Goal: Task Accomplishment & Management: Complete application form

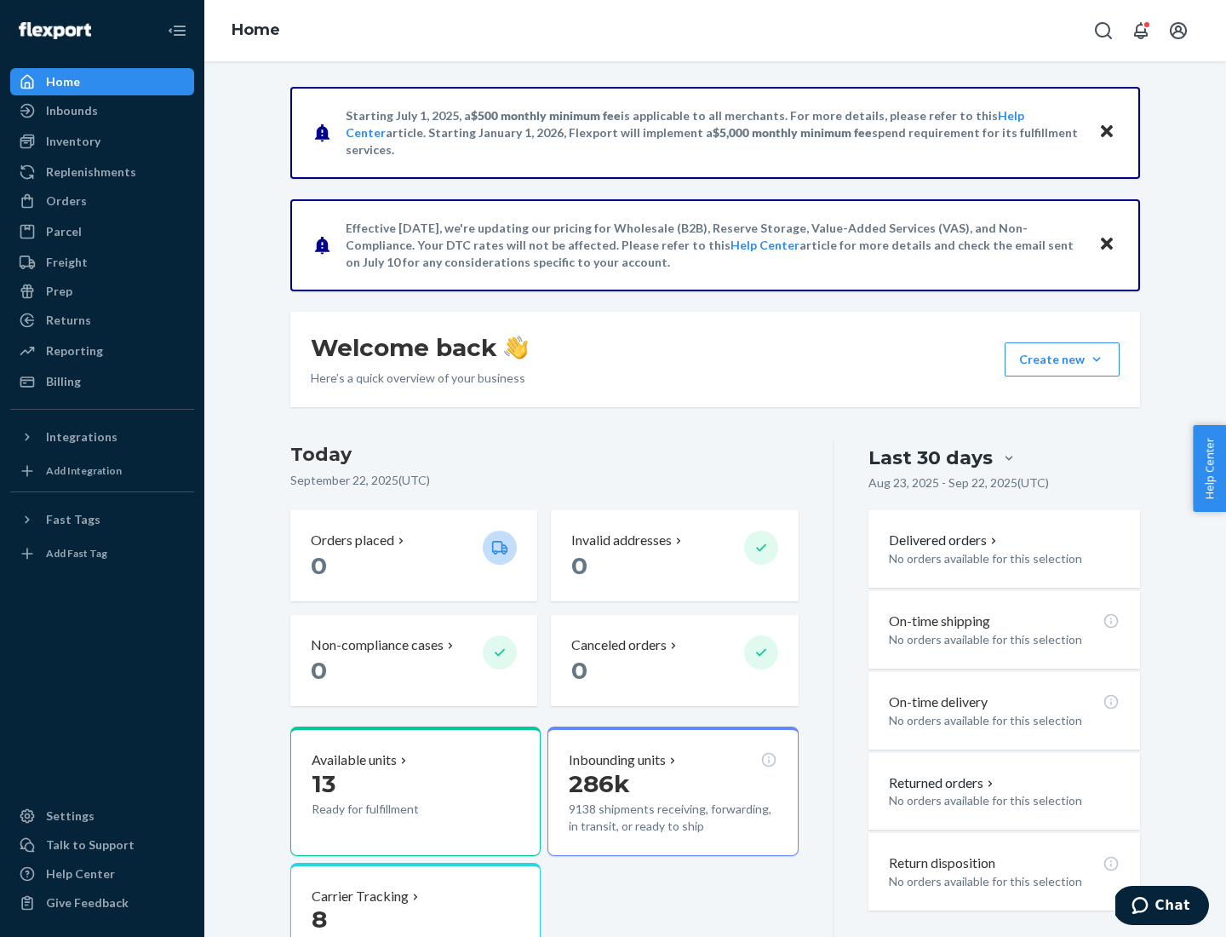
click at [1097, 359] on button "Create new Create new inbound Create new order Create new product" at bounding box center [1062, 359] width 115 height 34
click at [102, 111] on div "Inbounds" at bounding box center [102, 111] width 181 height 24
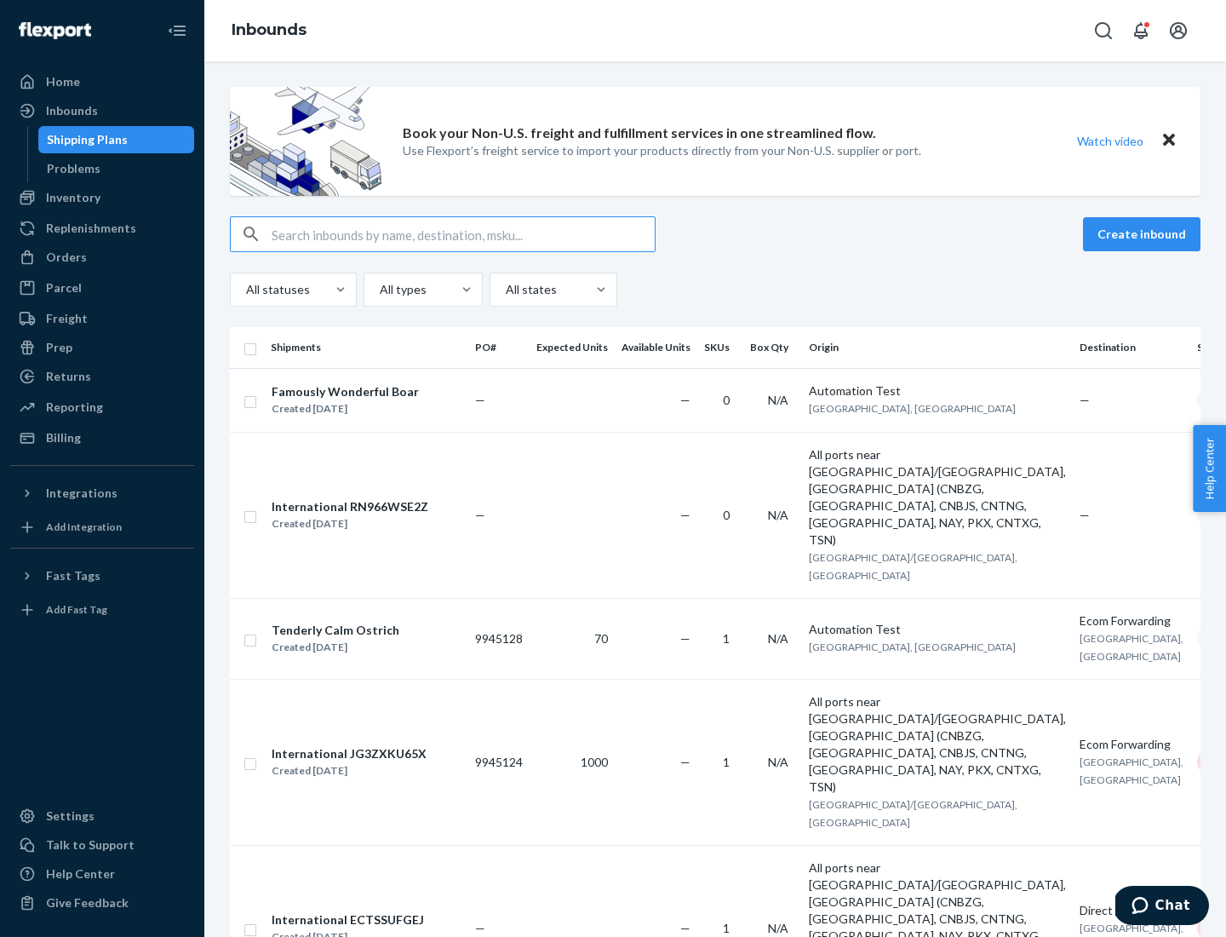
click at [1145, 234] on button "Create inbound" at bounding box center [1142, 234] width 118 height 34
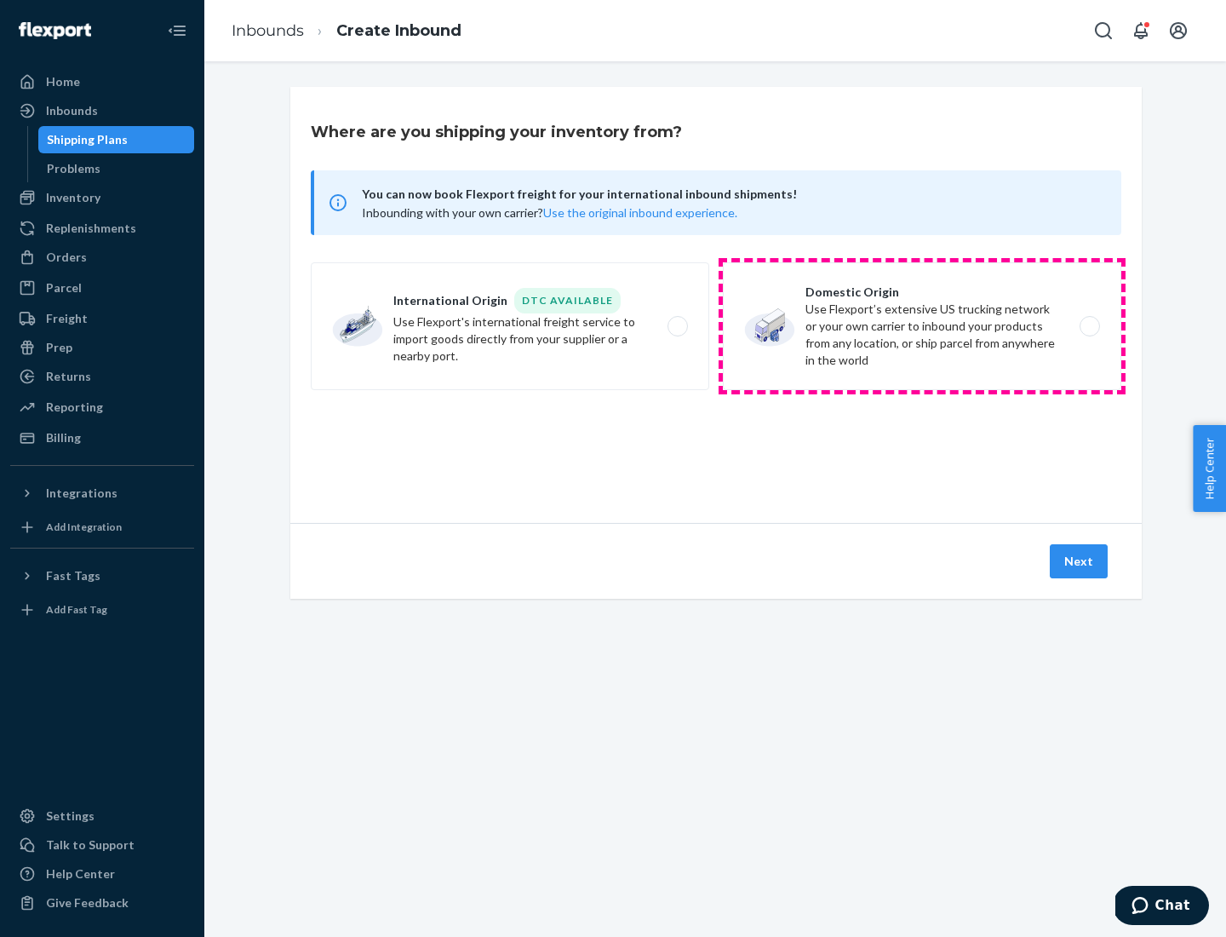
click at [922, 326] on label "Domestic Origin Use Flexport’s extensive US trucking network or your own carrie…" at bounding box center [922, 326] width 399 height 128
click at [1089, 326] on input "Domestic Origin Use Flexport’s extensive US trucking network or your own carrie…" at bounding box center [1094, 326] width 11 height 11
radio input "true"
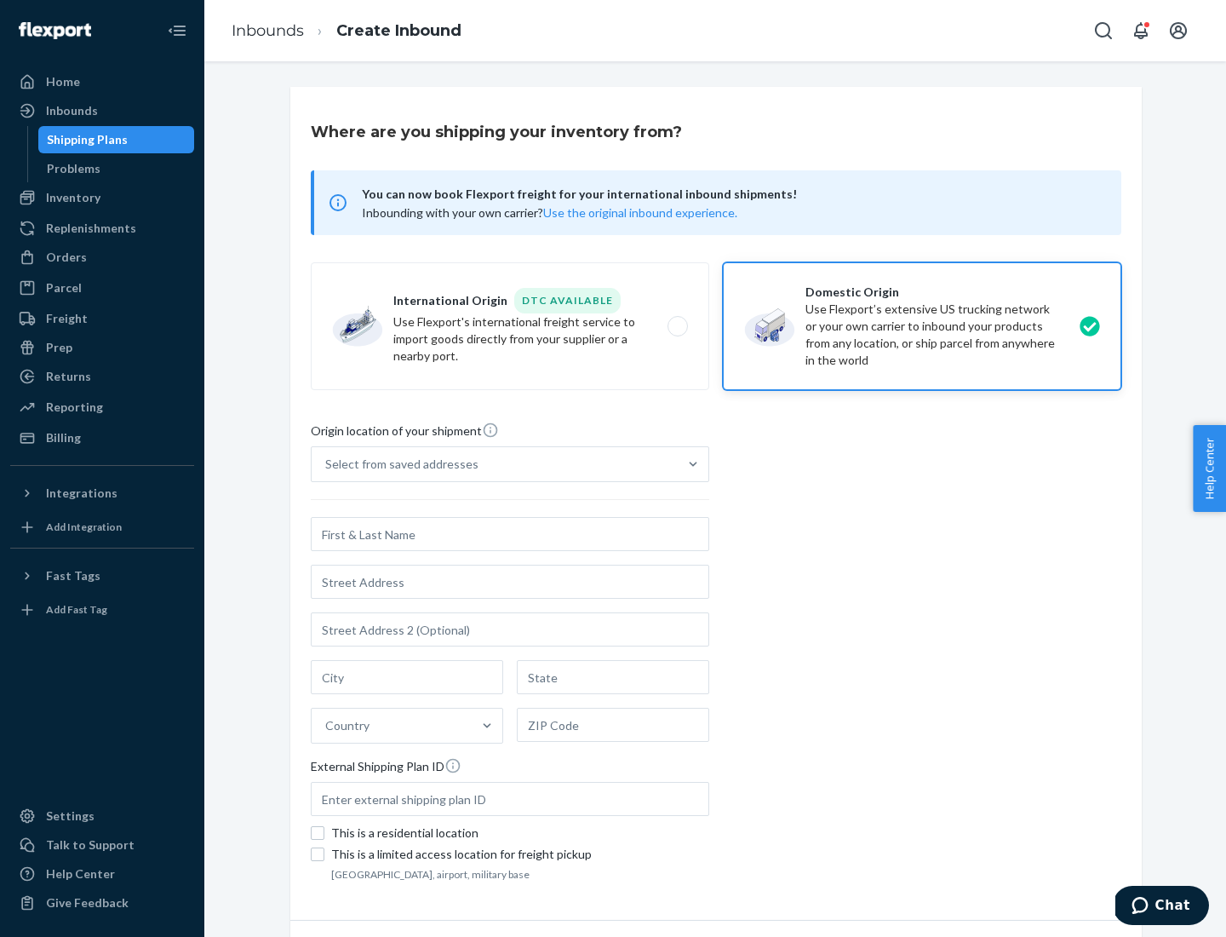
click at [398, 464] on div "Select from saved addresses" at bounding box center [401, 464] width 153 height 17
click at [327, 464] on input "Select from saved addresses" at bounding box center [326, 464] width 2 height 17
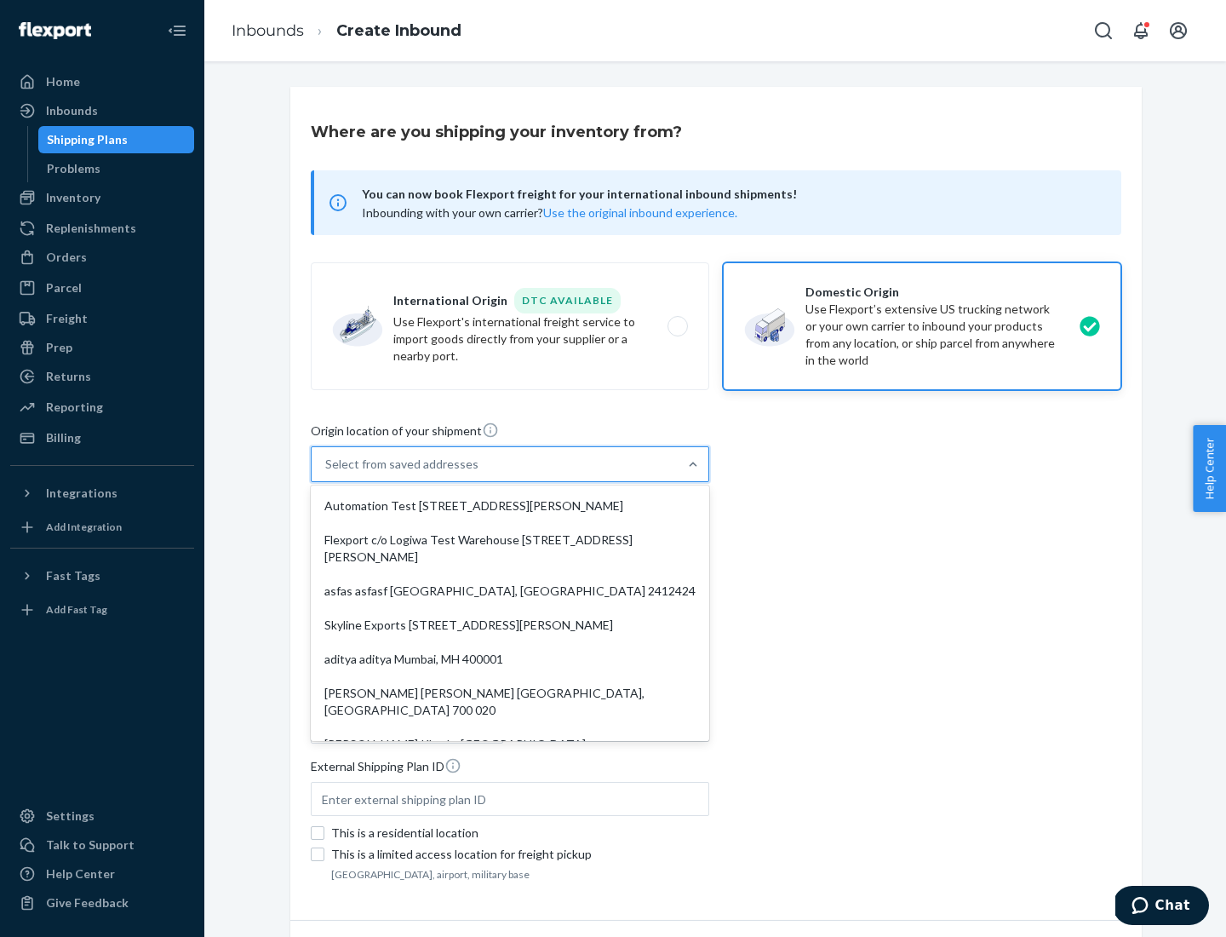
scroll to position [7, 0]
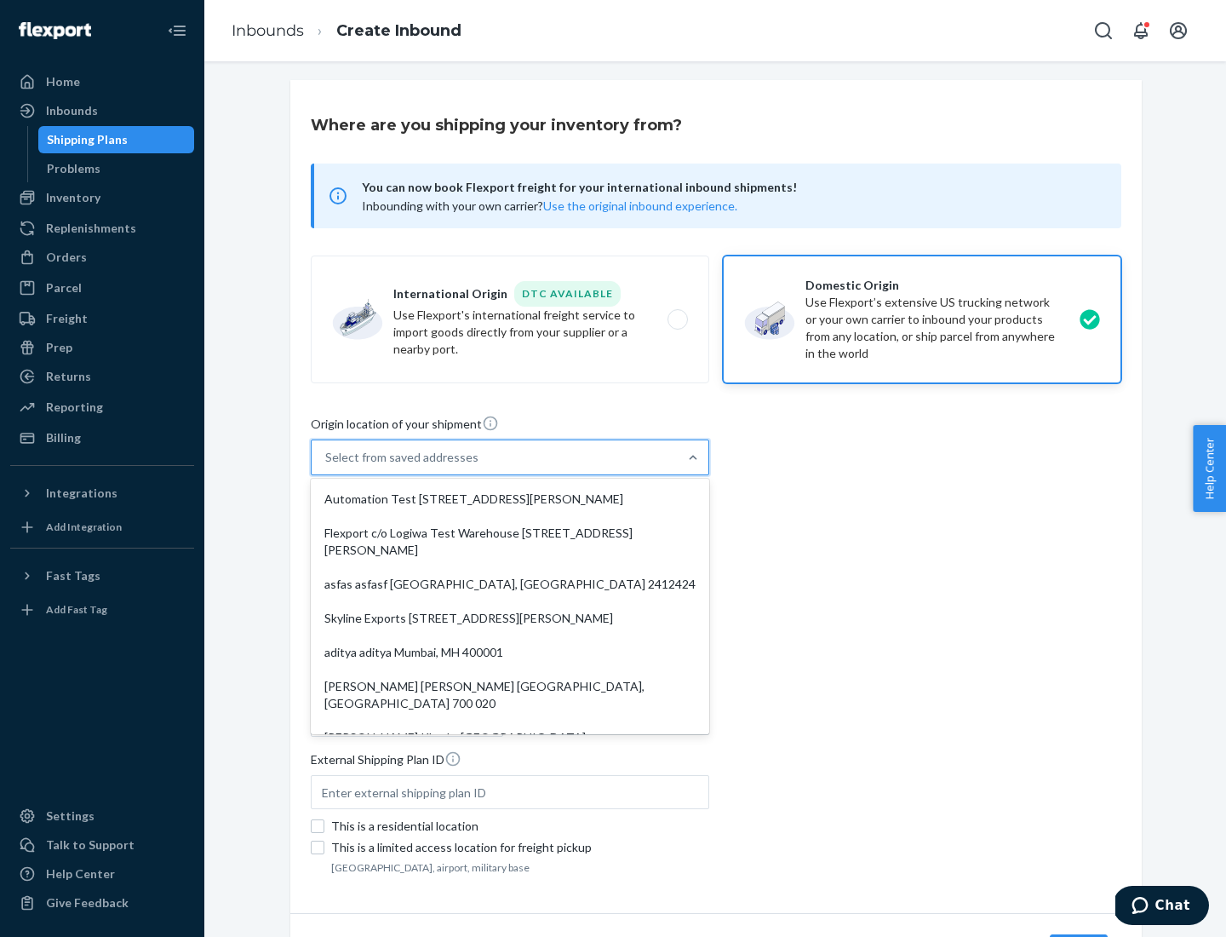
click at [510, 499] on div "Automation Test [STREET_ADDRESS][PERSON_NAME]" at bounding box center [510, 499] width 392 height 34
click at [327, 466] on input "option Automation Test [STREET_ADDRESS][PERSON_NAME]. 9 results available. Use …" at bounding box center [326, 457] width 2 height 17
type input "Automation Test"
type input "9th Floor"
type input "[GEOGRAPHIC_DATA]"
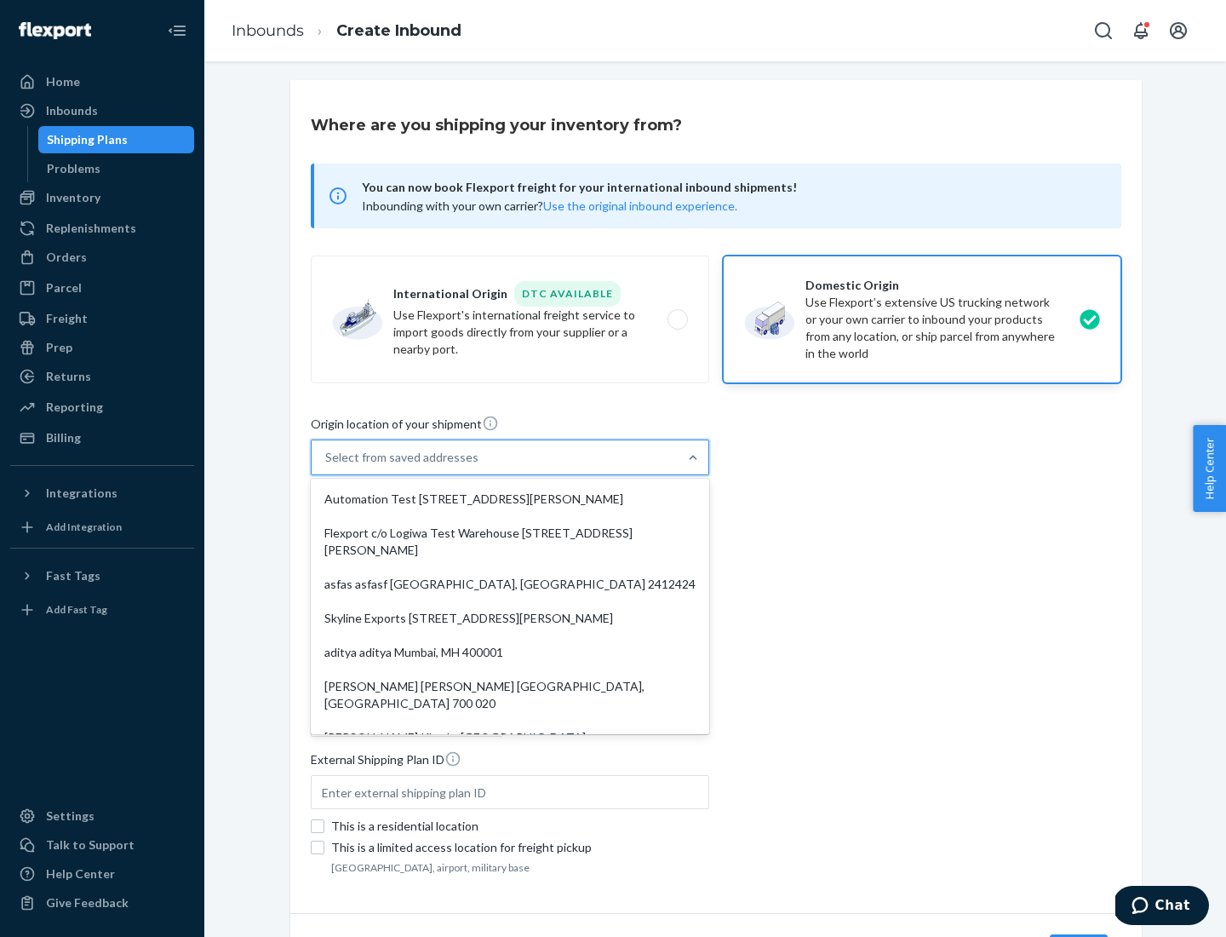
type input "CA"
type input "94104"
type input "[STREET_ADDRESS][PERSON_NAME]"
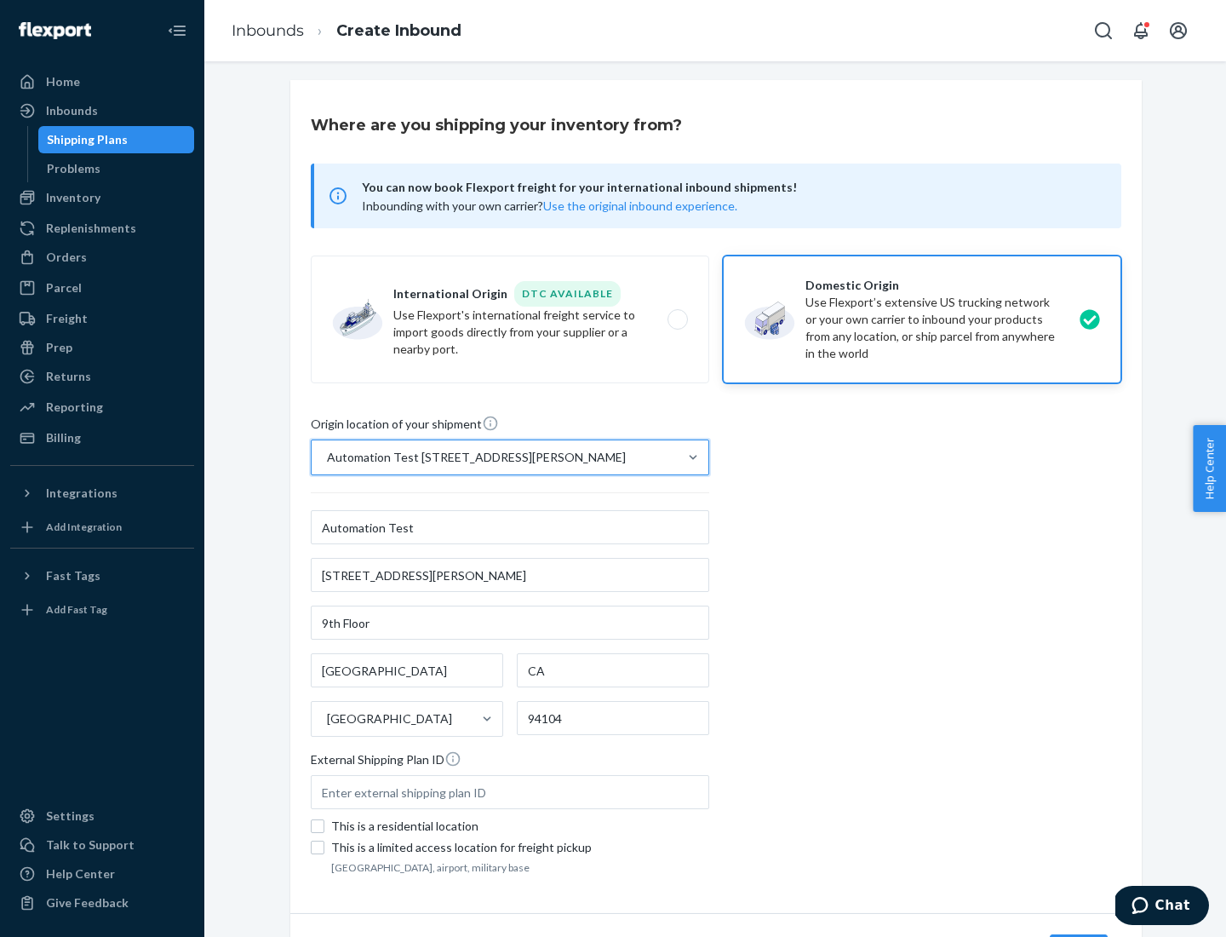
scroll to position [100, 0]
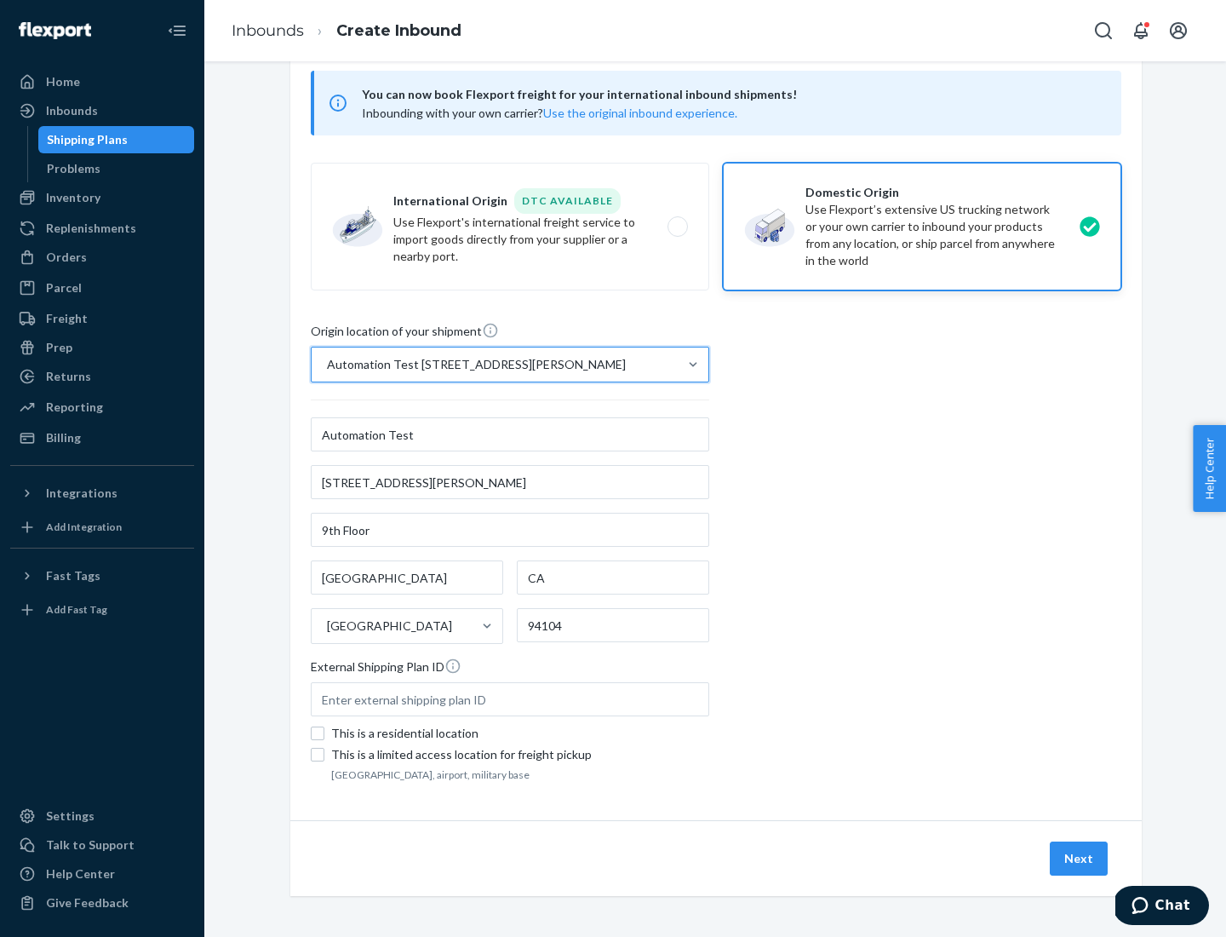
click at [1080, 859] on button "Next" at bounding box center [1079, 859] width 58 height 34
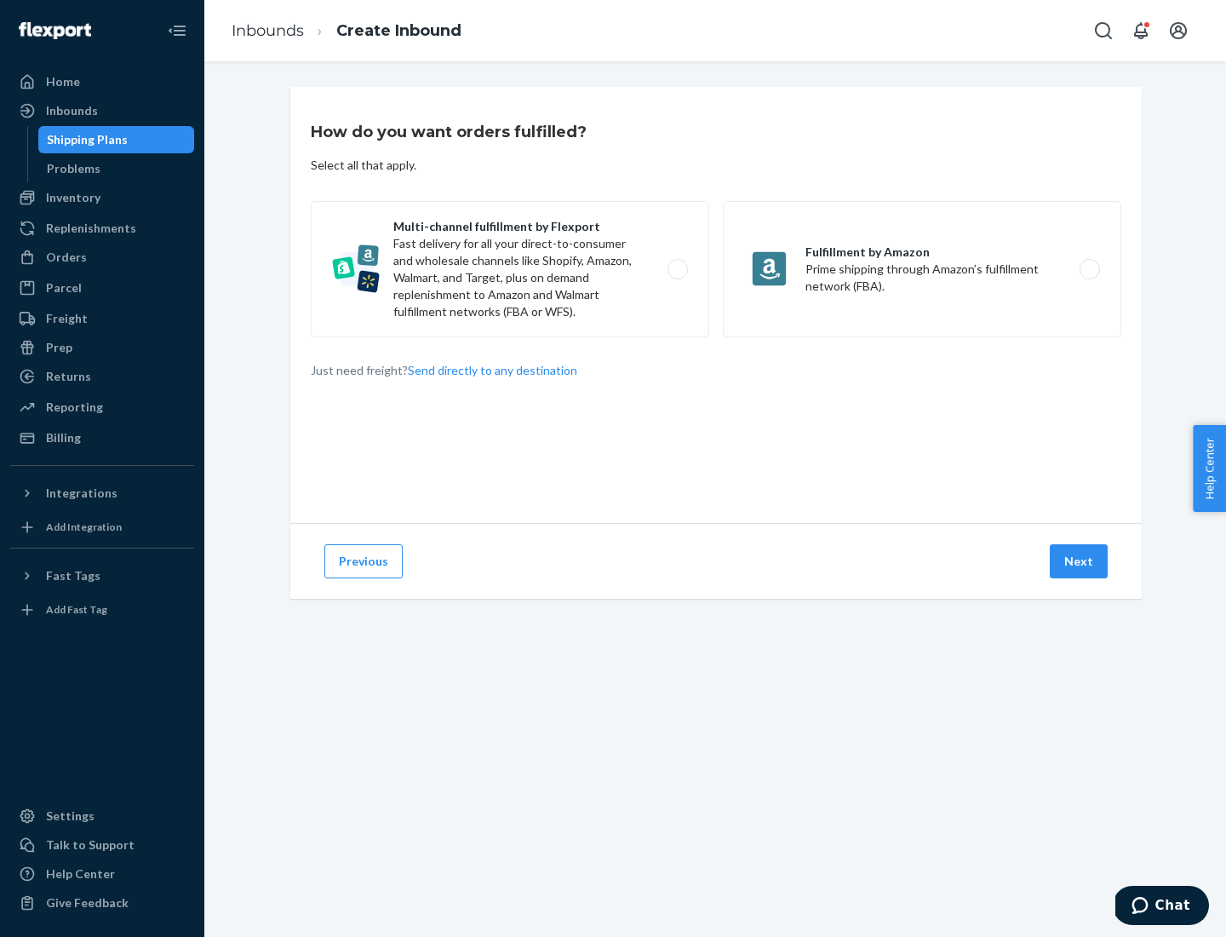
click at [510, 269] on label "Multi-channel fulfillment by Flexport Fast delivery for all your direct-to-cons…" at bounding box center [510, 269] width 399 height 136
click at [677, 269] on input "Multi-channel fulfillment by Flexport Fast delivery for all your direct-to-cons…" at bounding box center [682, 269] width 11 height 11
radio input "true"
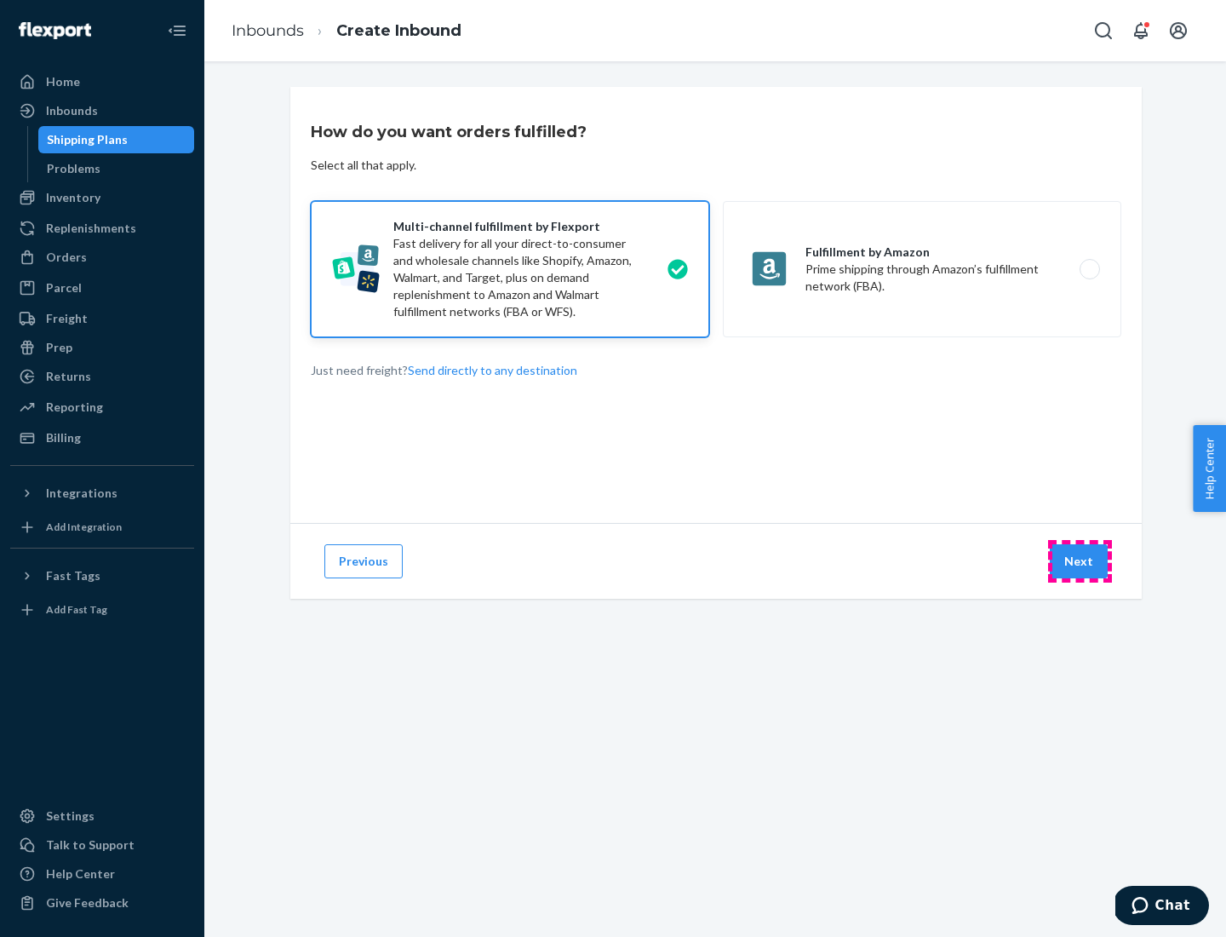
click at [1080, 561] on button "Next" at bounding box center [1079, 561] width 58 height 34
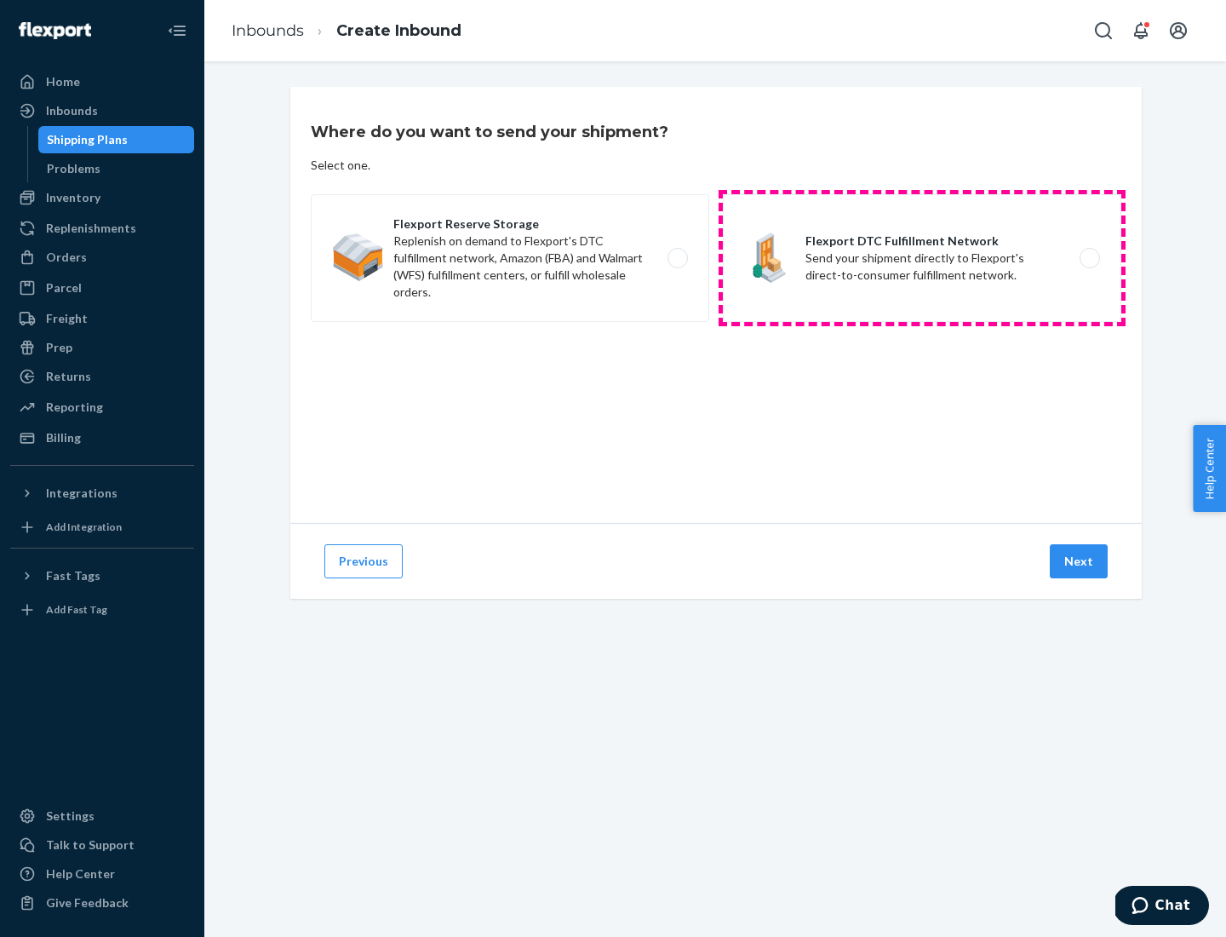
click at [922, 258] on label "Flexport DTC Fulfillment Network Send your shipment directly to Flexport's dire…" at bounding box center [922, 258] width 399 height 128
click at [1089, 258] on input "Flexport DTC Fulfillment Network Send your shipment directly to Flexport's dire…" at bounding box center [1094, 258] width 11 height 11
radio input "true"
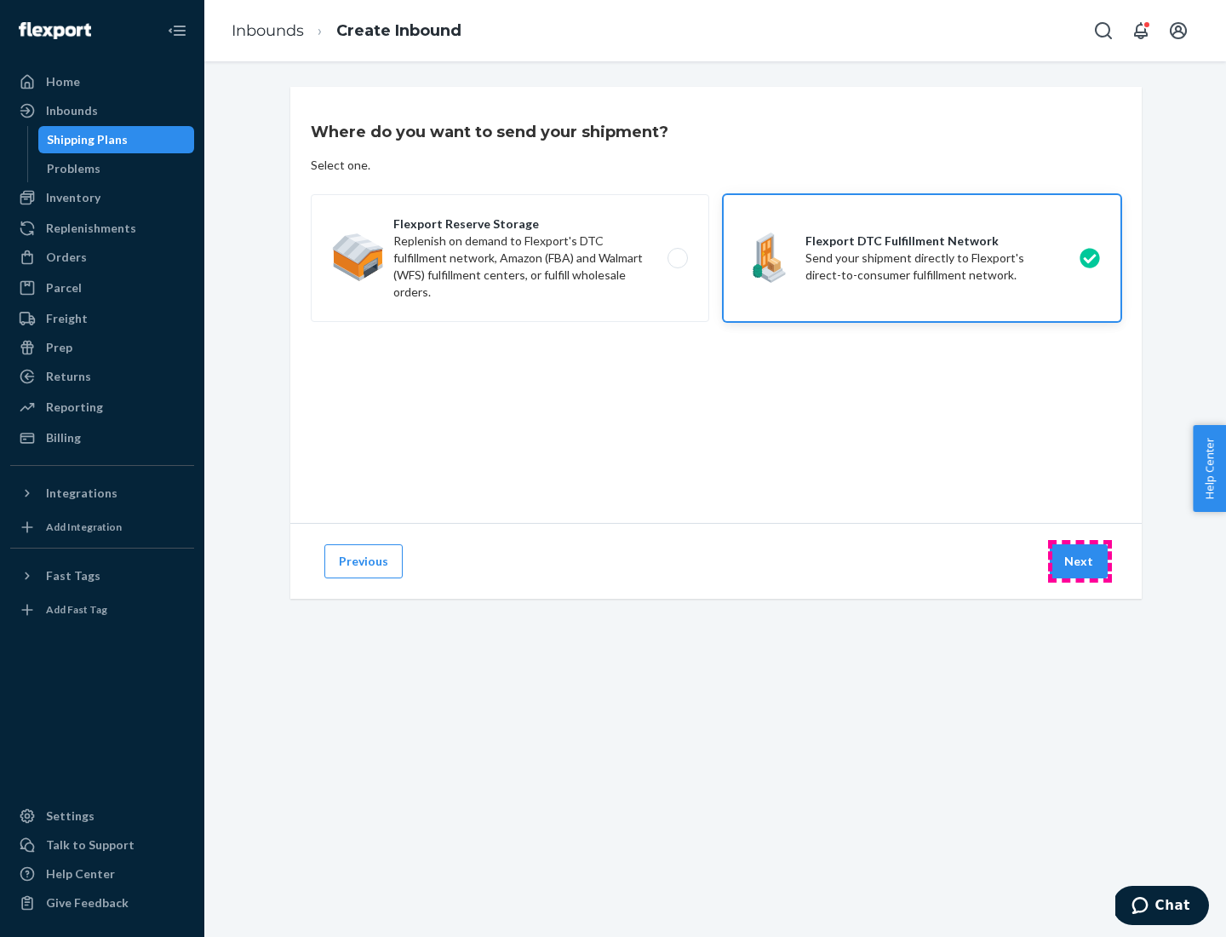
click at [1080, 561] on button "Next" at bounding box center [1079, 561] width 58 height 34
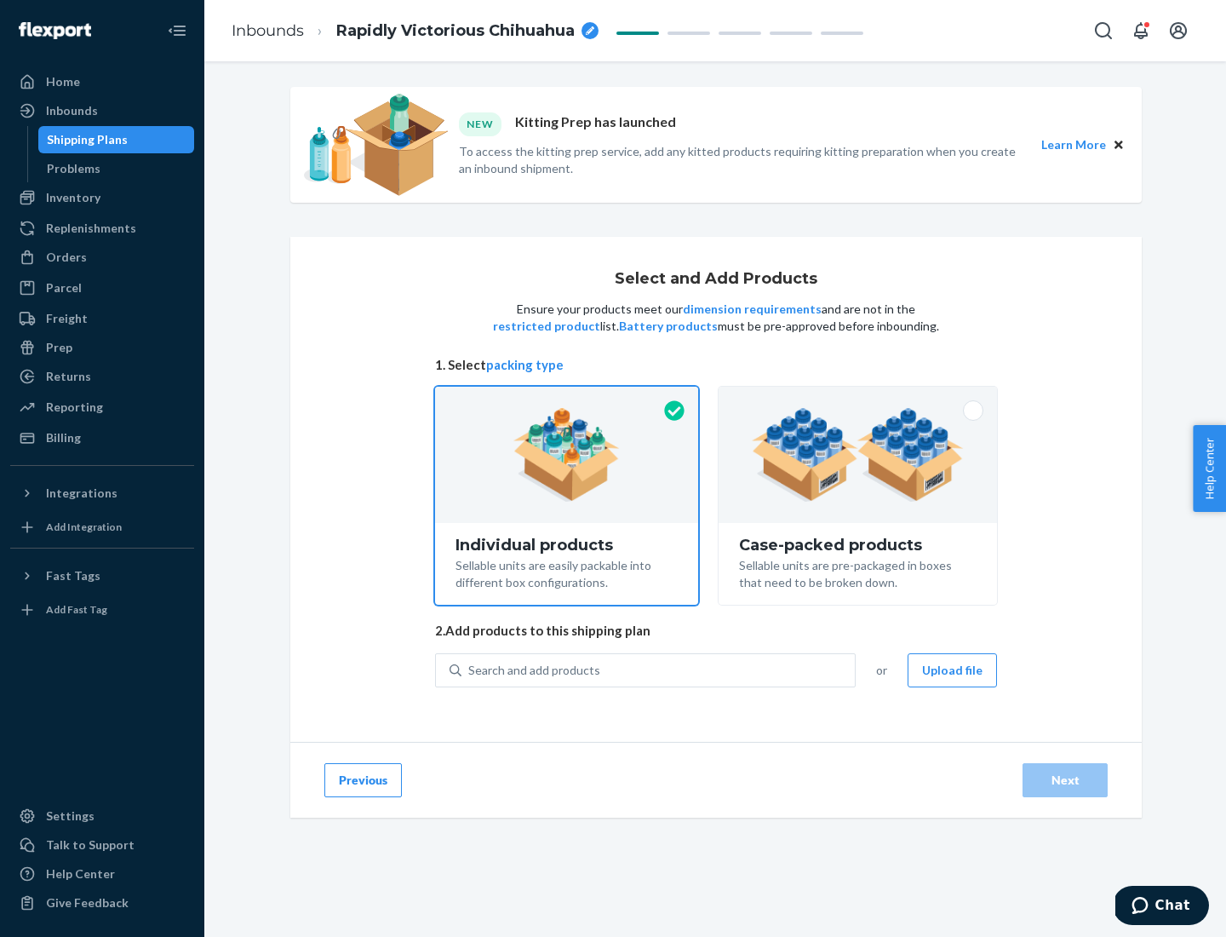
click at [859, 455] on img at bounding box center [858, 455] width 212 height 94
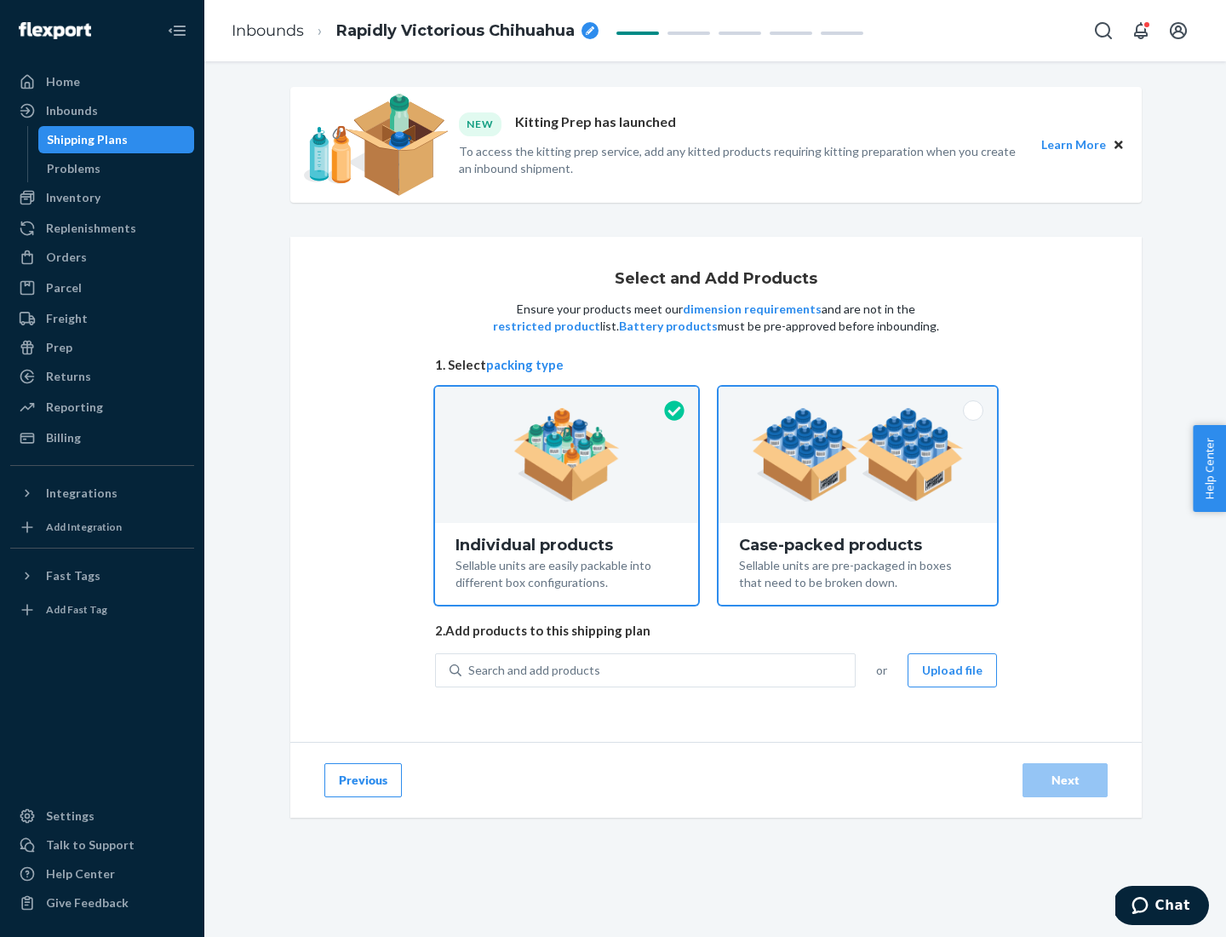
click at [859, 398] on input "Case-packed products Sellable units are pre-packaged in boxes that need to be b…" at bounding box center [858, 392] width 11 height 11
radio input "true"
radio input "false"
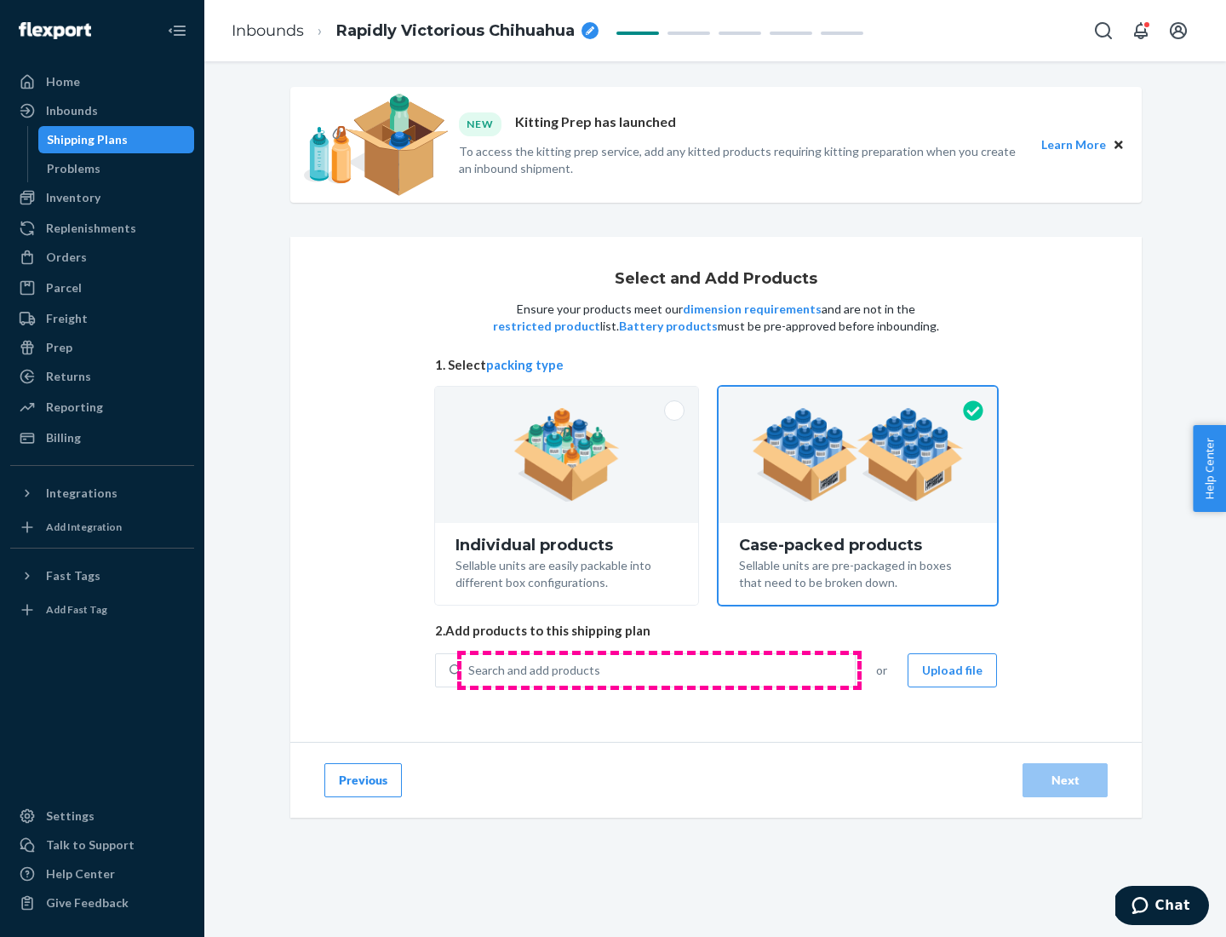
click at [659, 669] on div "Search and add products" at bounding box center [659, 670] width 394 height 31
click at [470, 669] on input "Search and add products" at bounding box center [469, 670] width 2 height 17
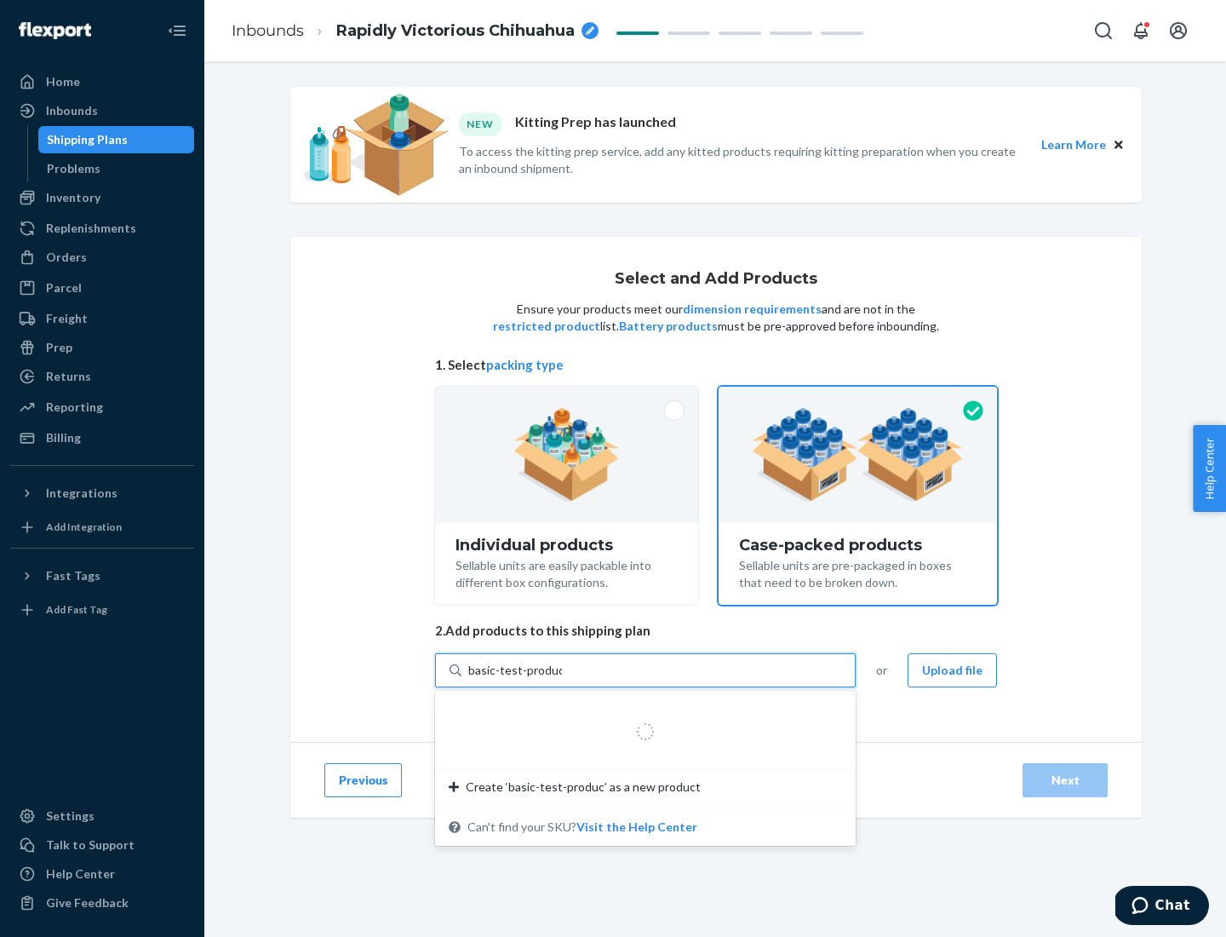
type input "basic-test-product-1"
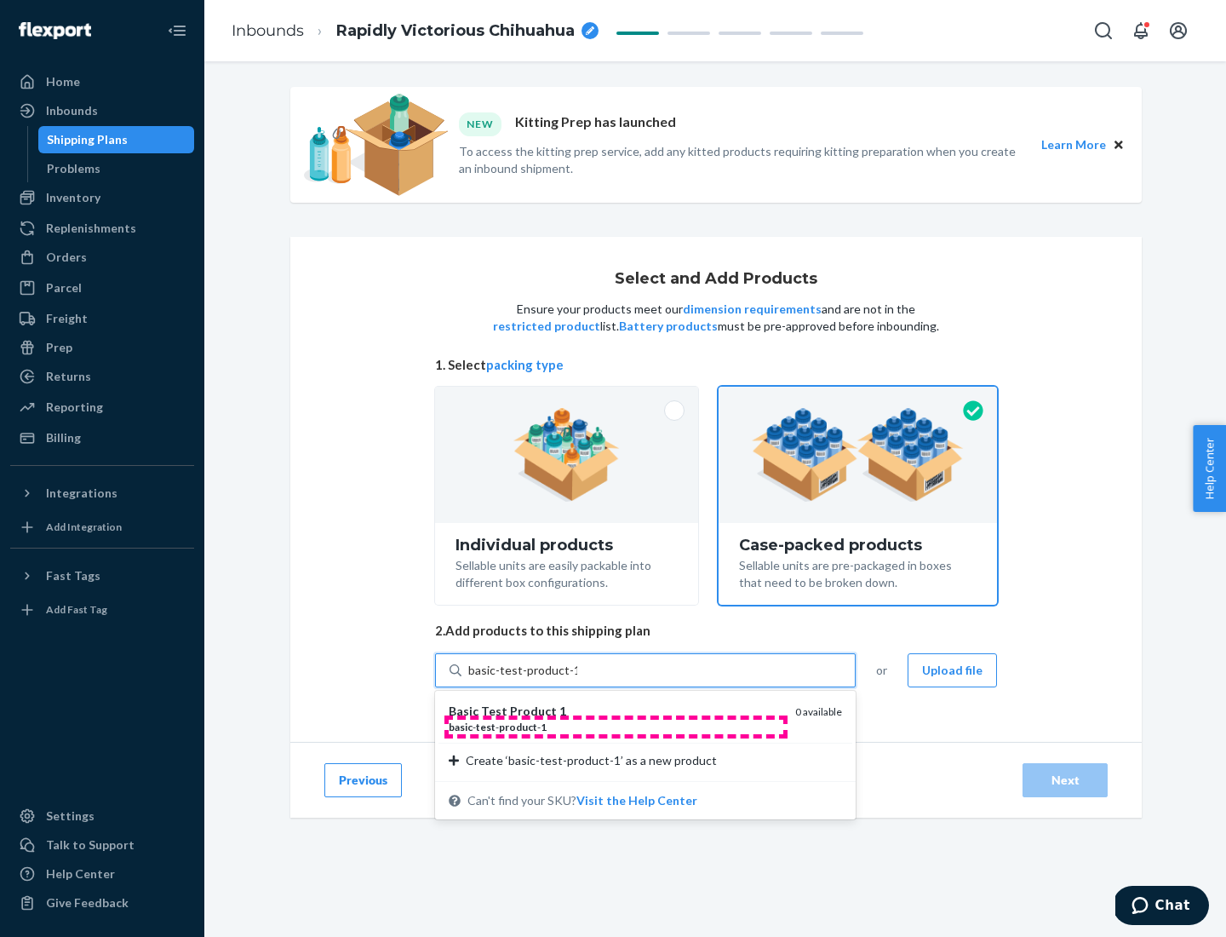
click at [616, 727] on div "basic - test - product - 1" at bounding box center [615, 727] width 333 height 14
click at [577, 679] on input "basic-test-product-1" at bounding box center [522, 670] width 109 height 17
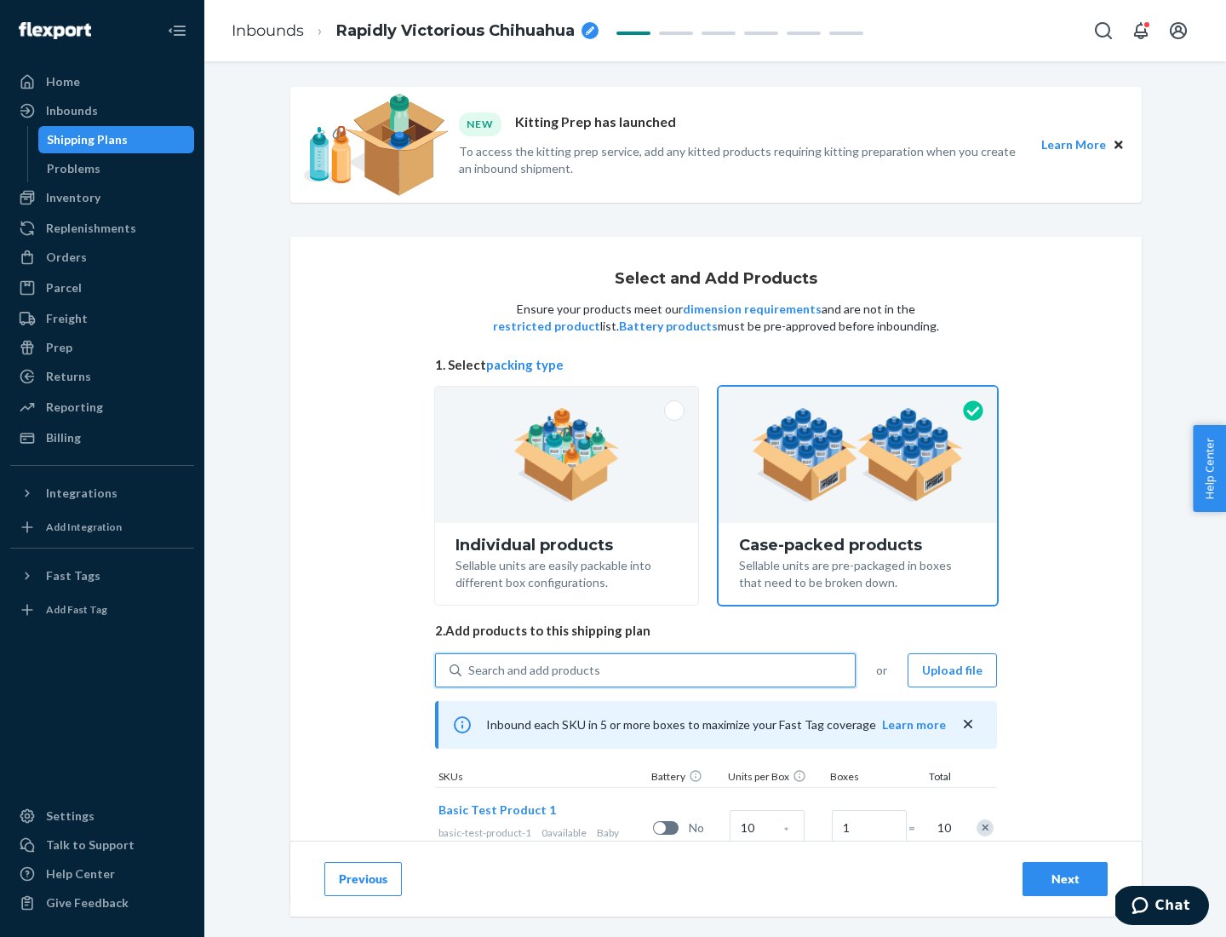
scroll to position [61, 0]
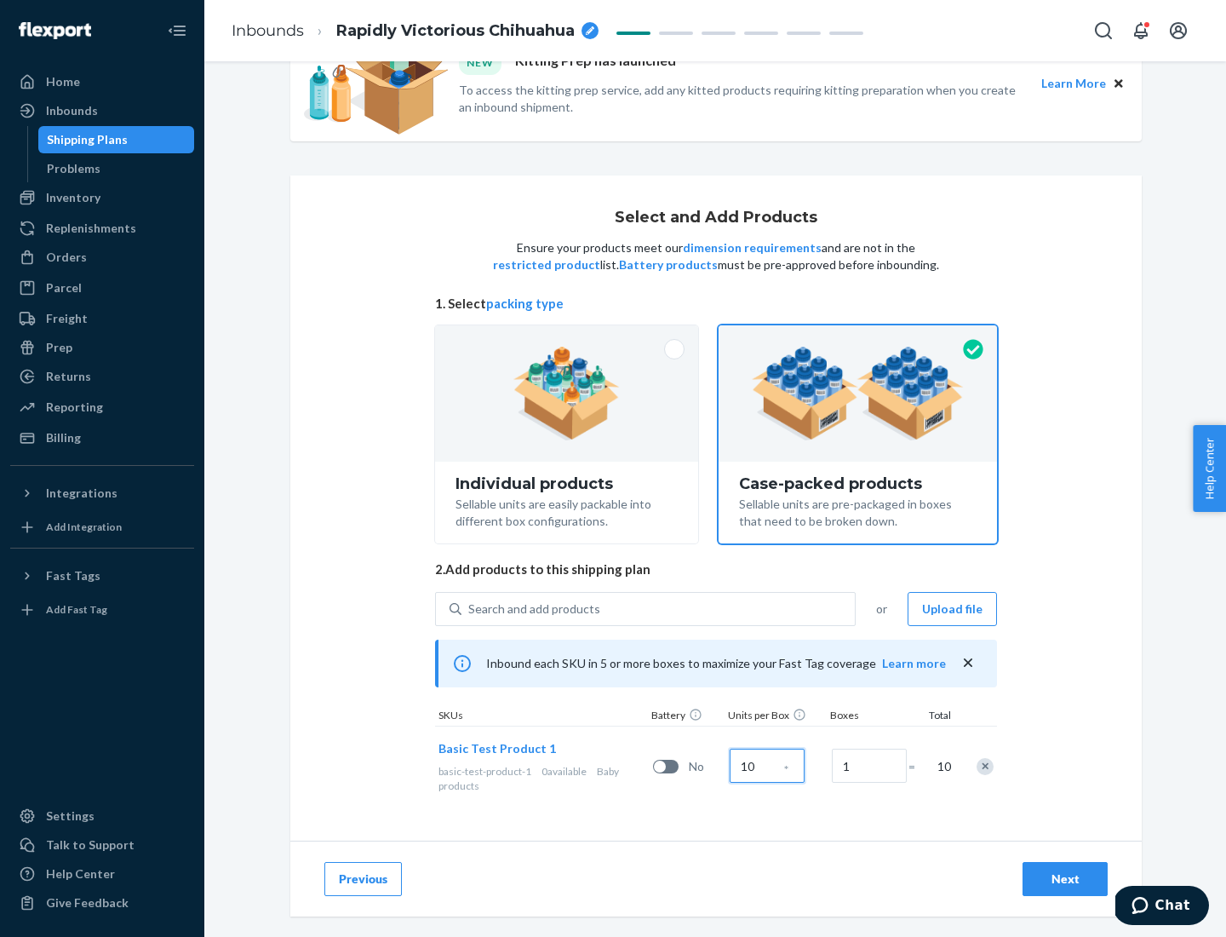
type input "10"
type input "7"
click at [1066, 879] on div "Next" at bounding box center [1065, 878] width 56 height 17
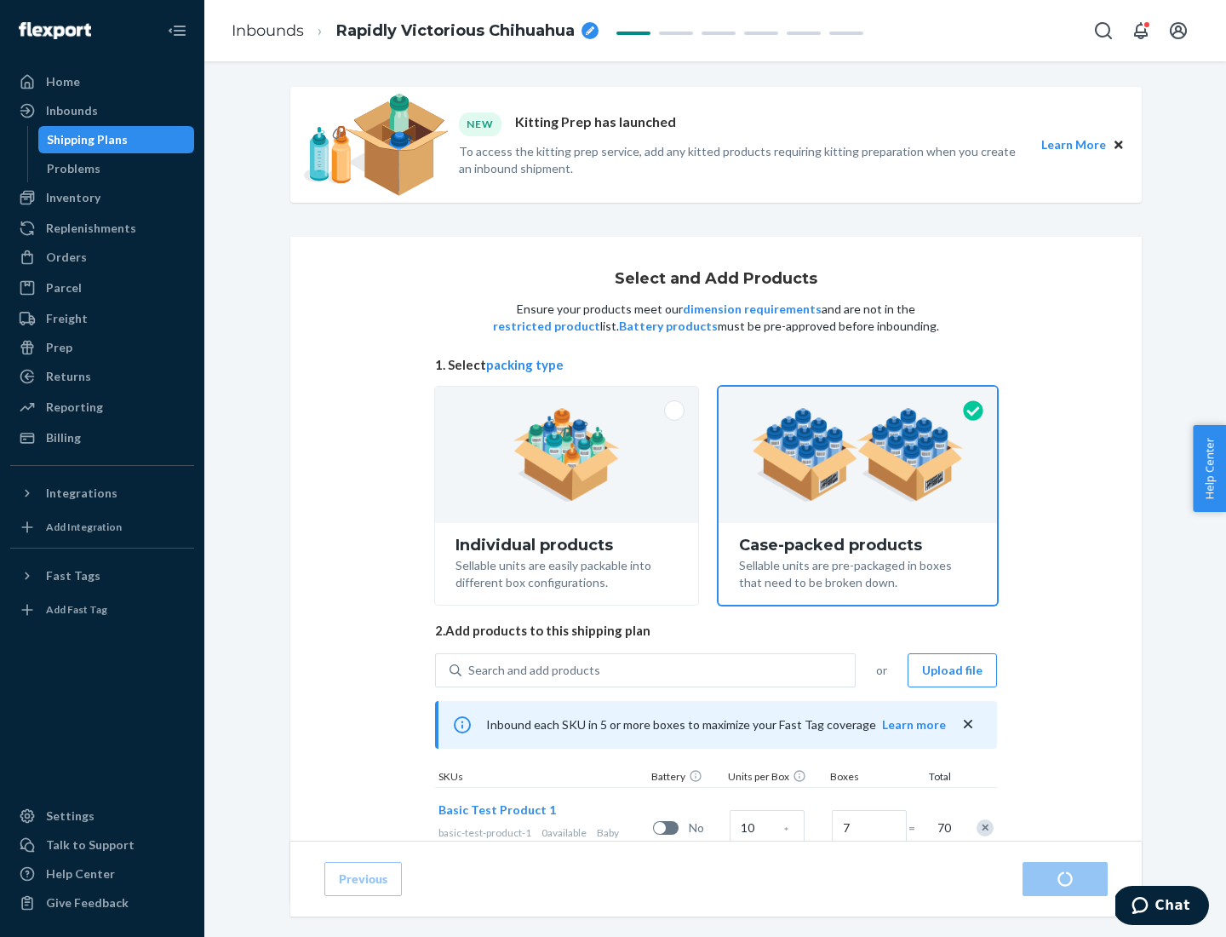
radio input "true"
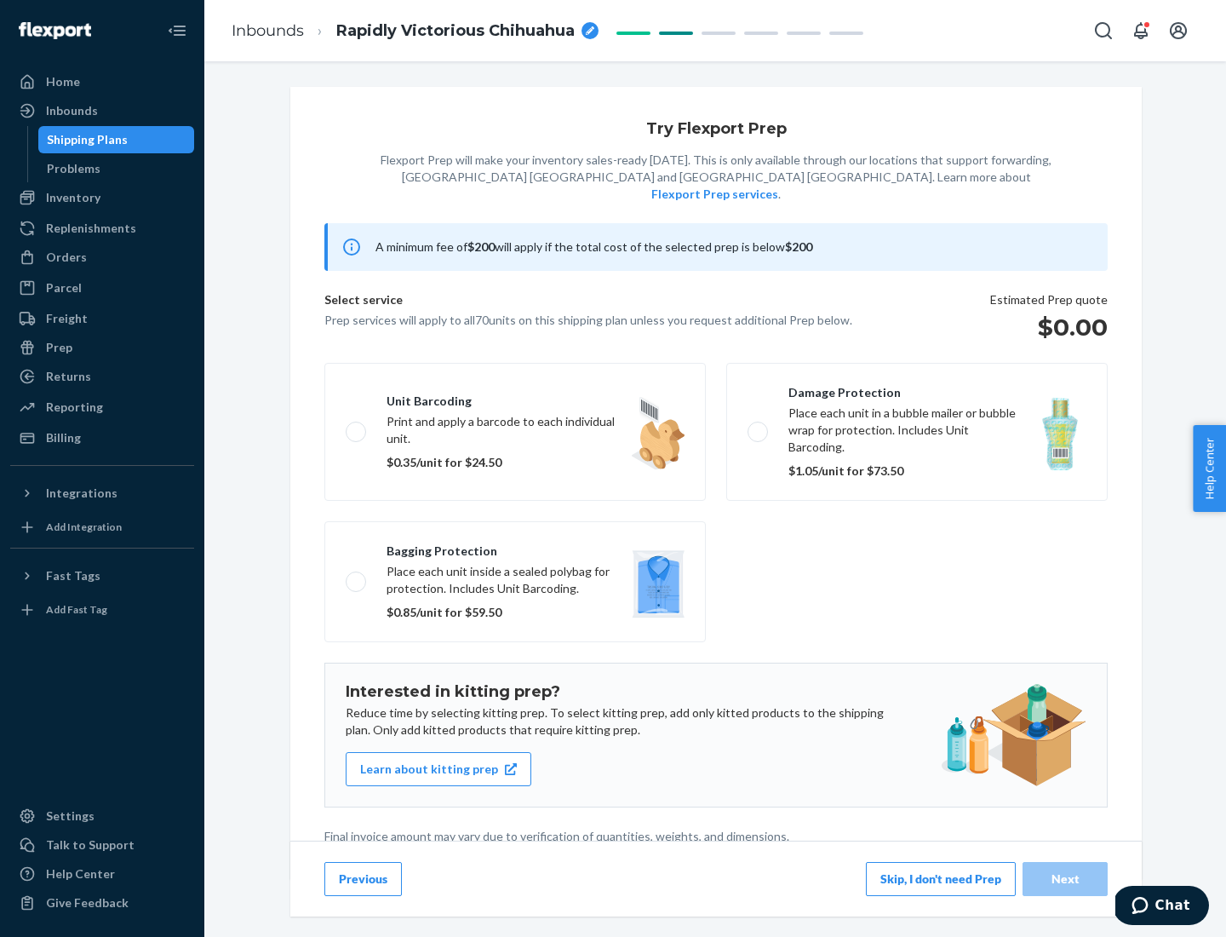
scroll to position [4, 0]
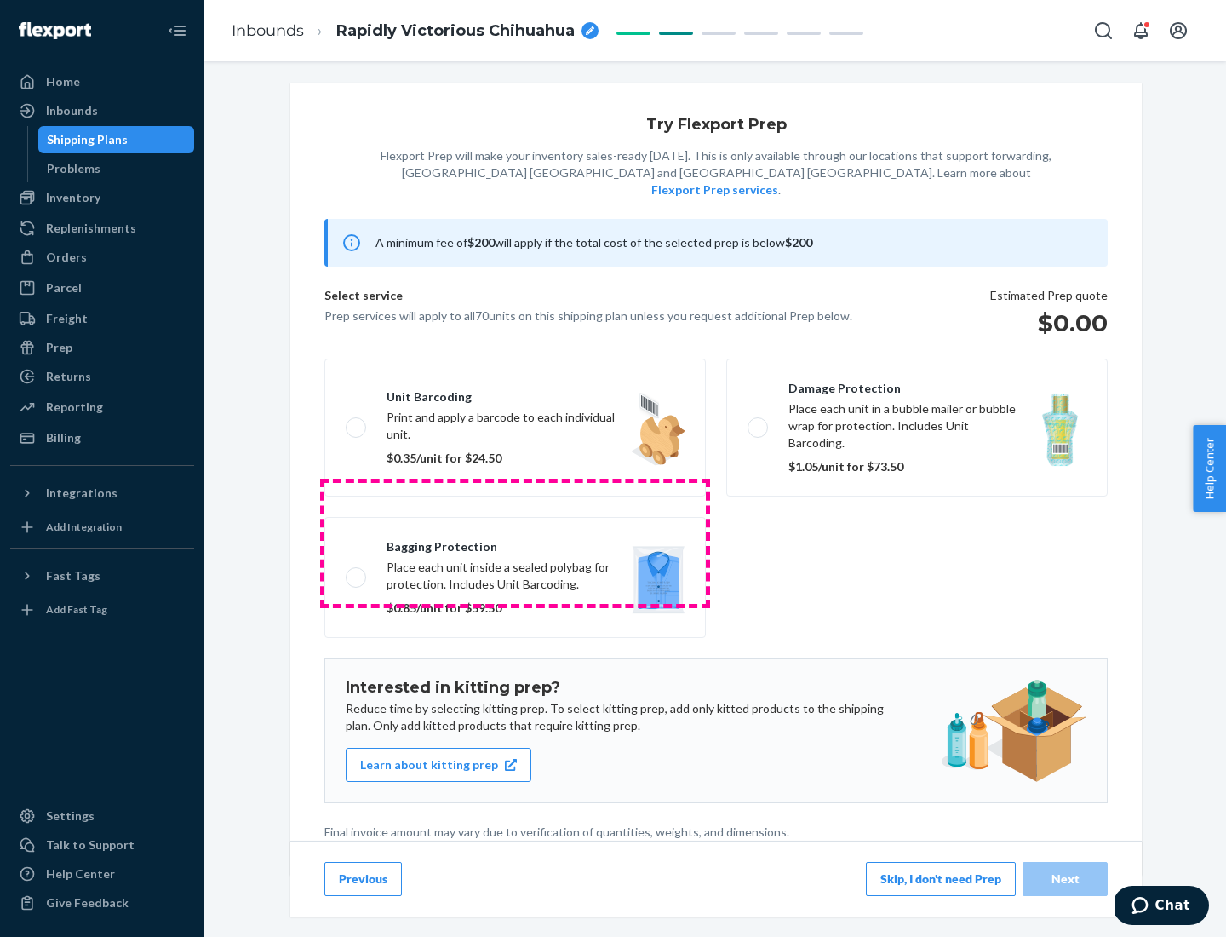
click at [515, 543] on label "Bagging protection Place each unit inside a sealed polybag for protection. Incl…" at bounding box center [516, 577] width 382 height 121
click at [357, 572] on input "Bagging protection Place each unit inside a sealed polybag for protection. Incl…" at bounding box center [351, 577] width 11 height 11
checkbox input "true"
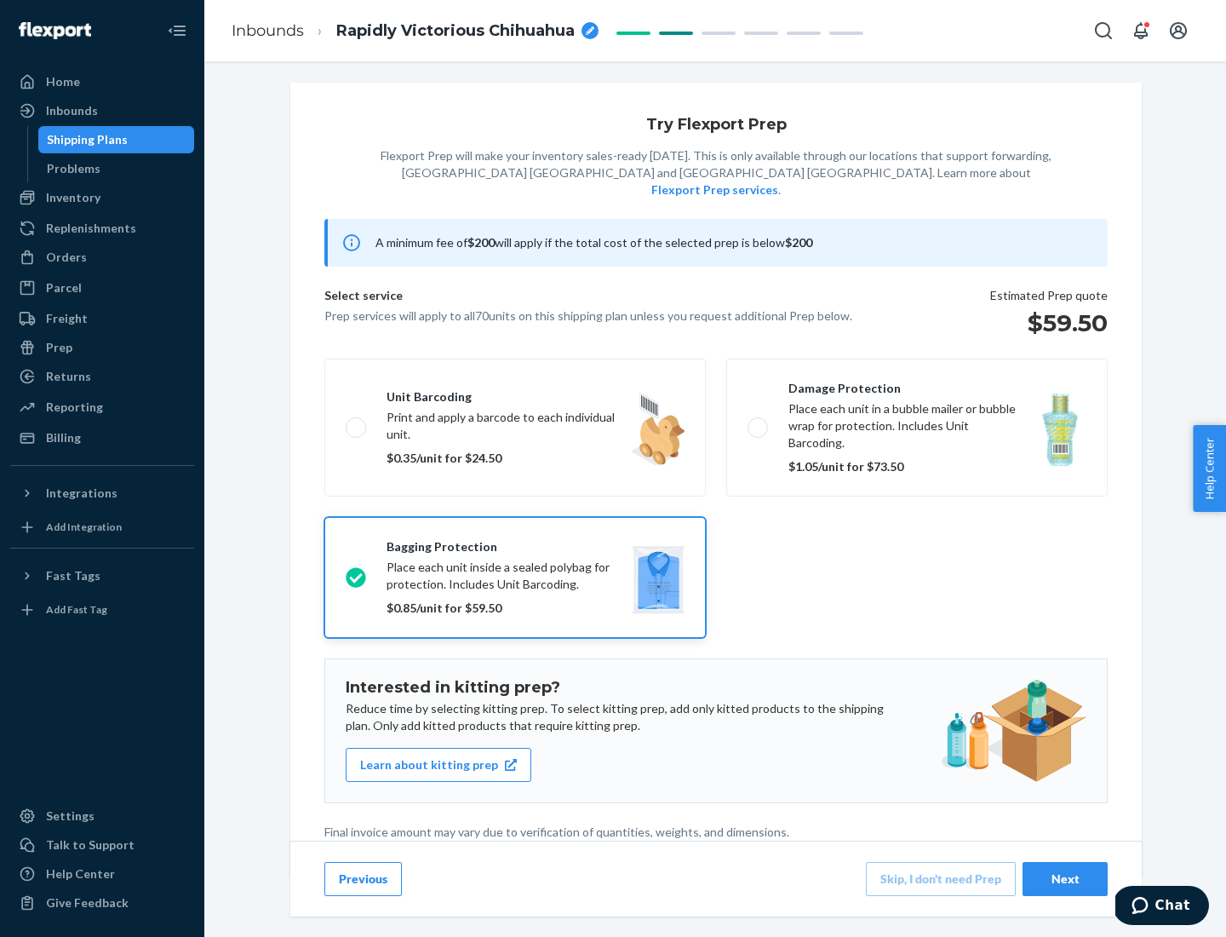
click at [1066, 878] on div "Next" at bounding box center [1065, 878] width 56 height 17
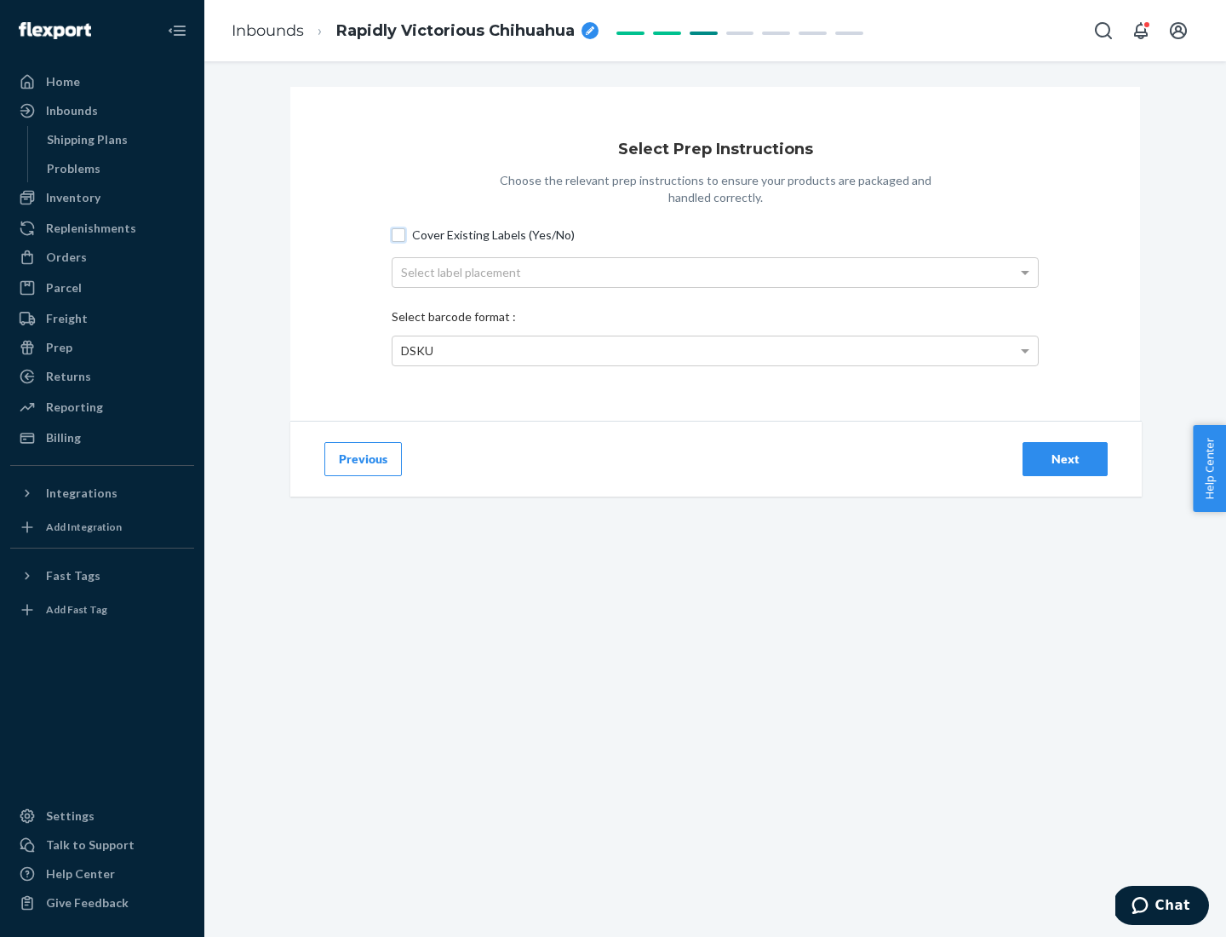
click at [399, 234] on input "Cover Existing Labels (Yes/No)" at bounding box center [399, 235] width 14 height 14
checkbox input "true"
click at [715, 272] on div "Select label placement" at bounding box center [716, 272] width 646 height 29
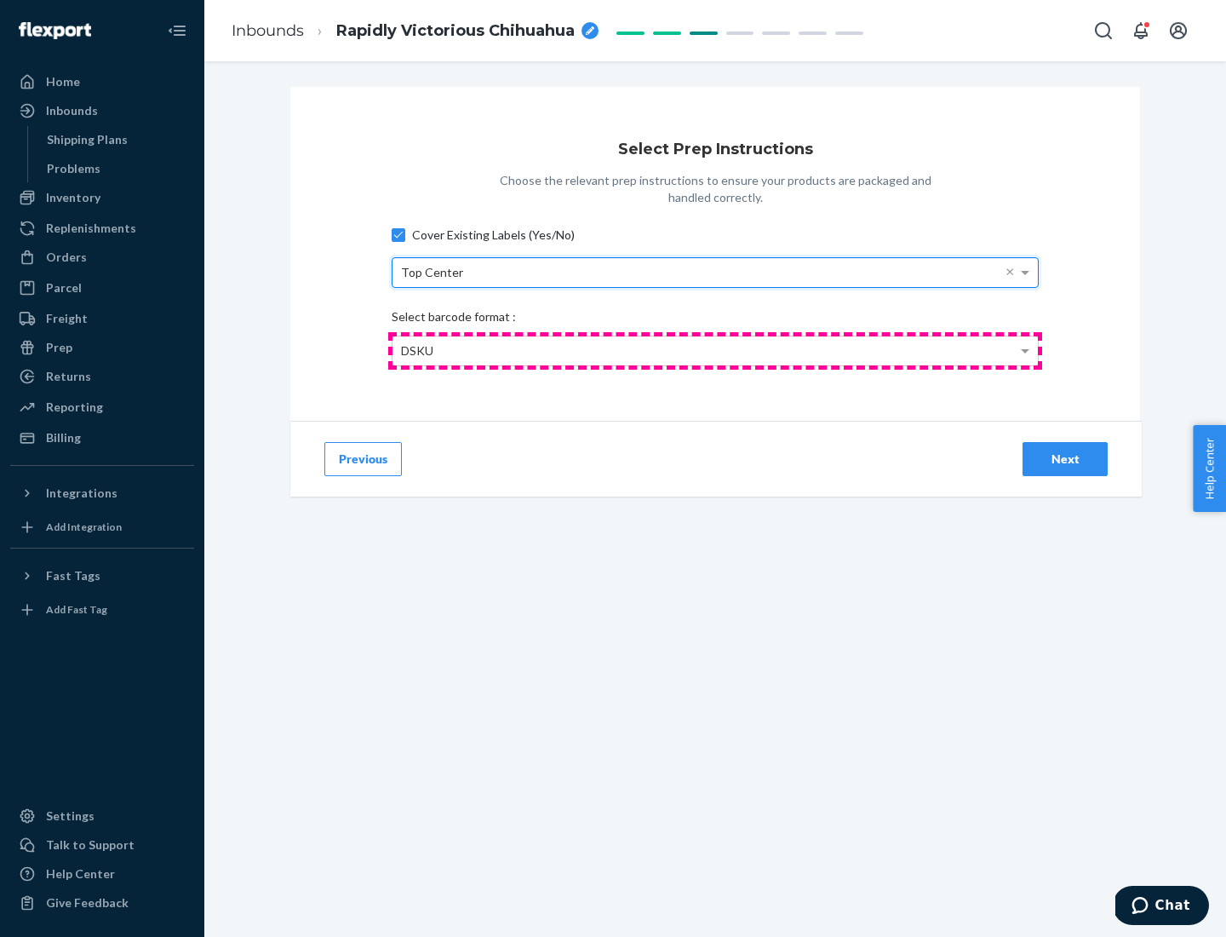
click at [715, 350] on div "DSKU" at bounding box center [716, 350] width 646 height 29
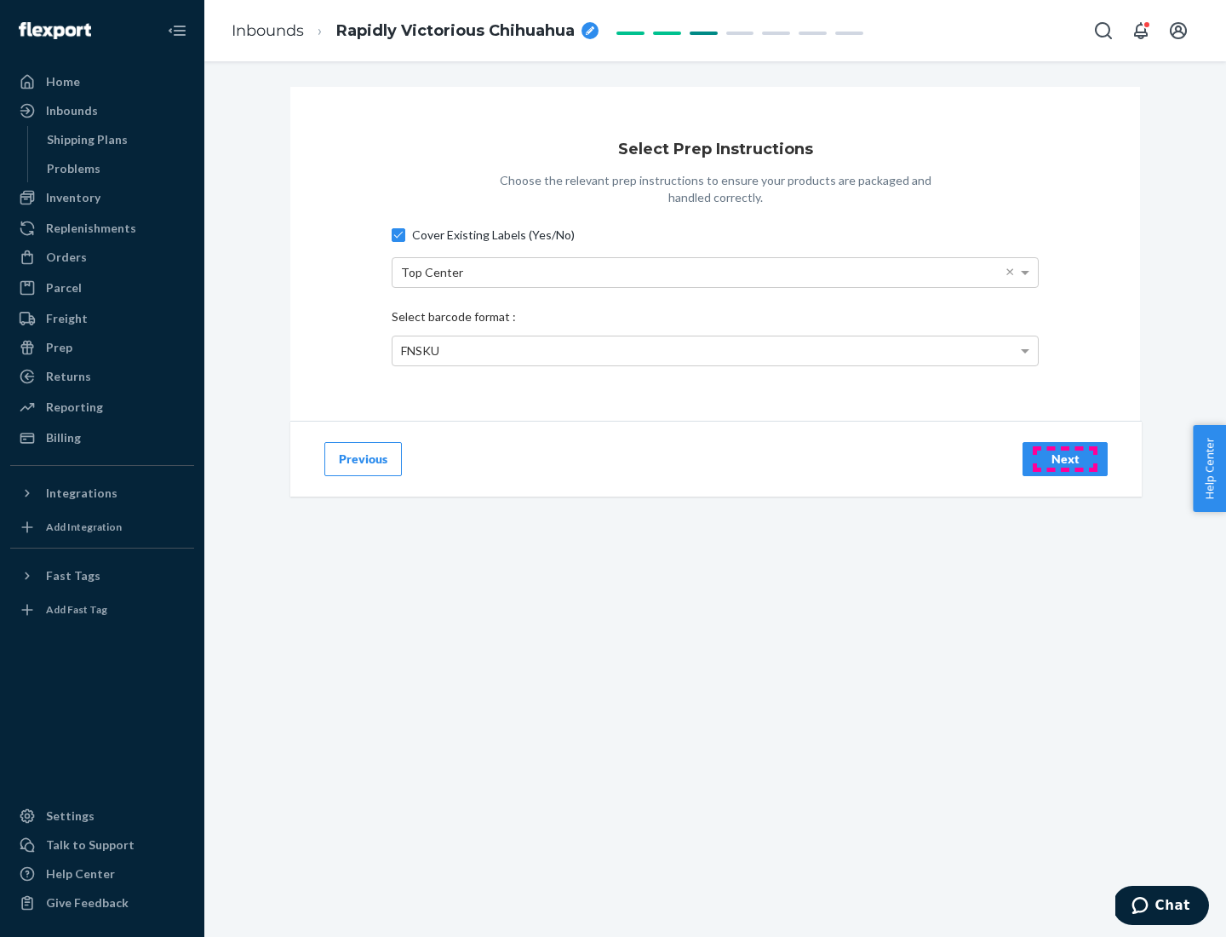
click at [1066, 458] on div "Next" at bounding box center [1065, 459] width 56 height 17
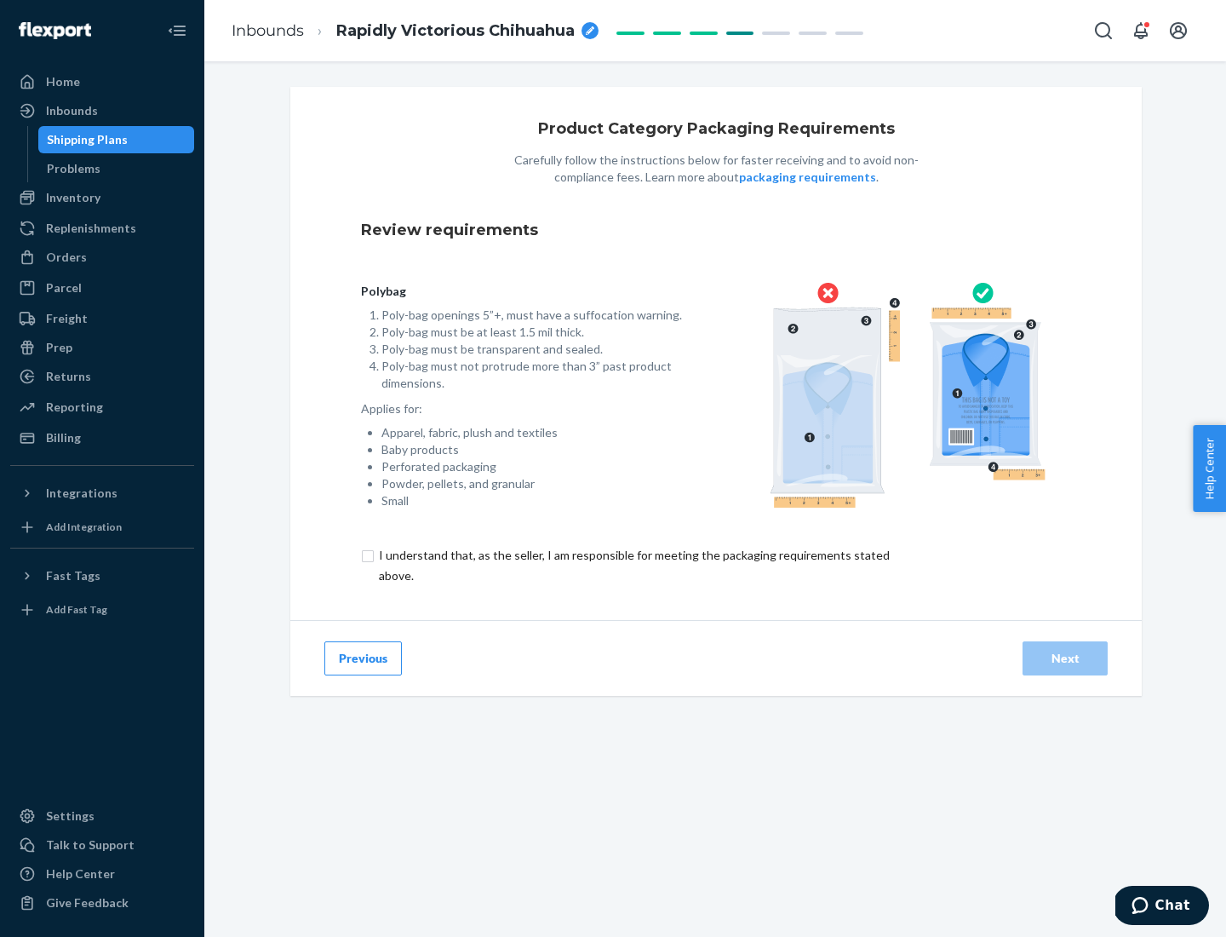
click at [633, 565] on input "checkbox" at bounding box center [644, 565] width 566 height 41
checkbox input "true"
click at [1066, 658] on div "Next" at bounding box center [1065, 658] width 56 height 17
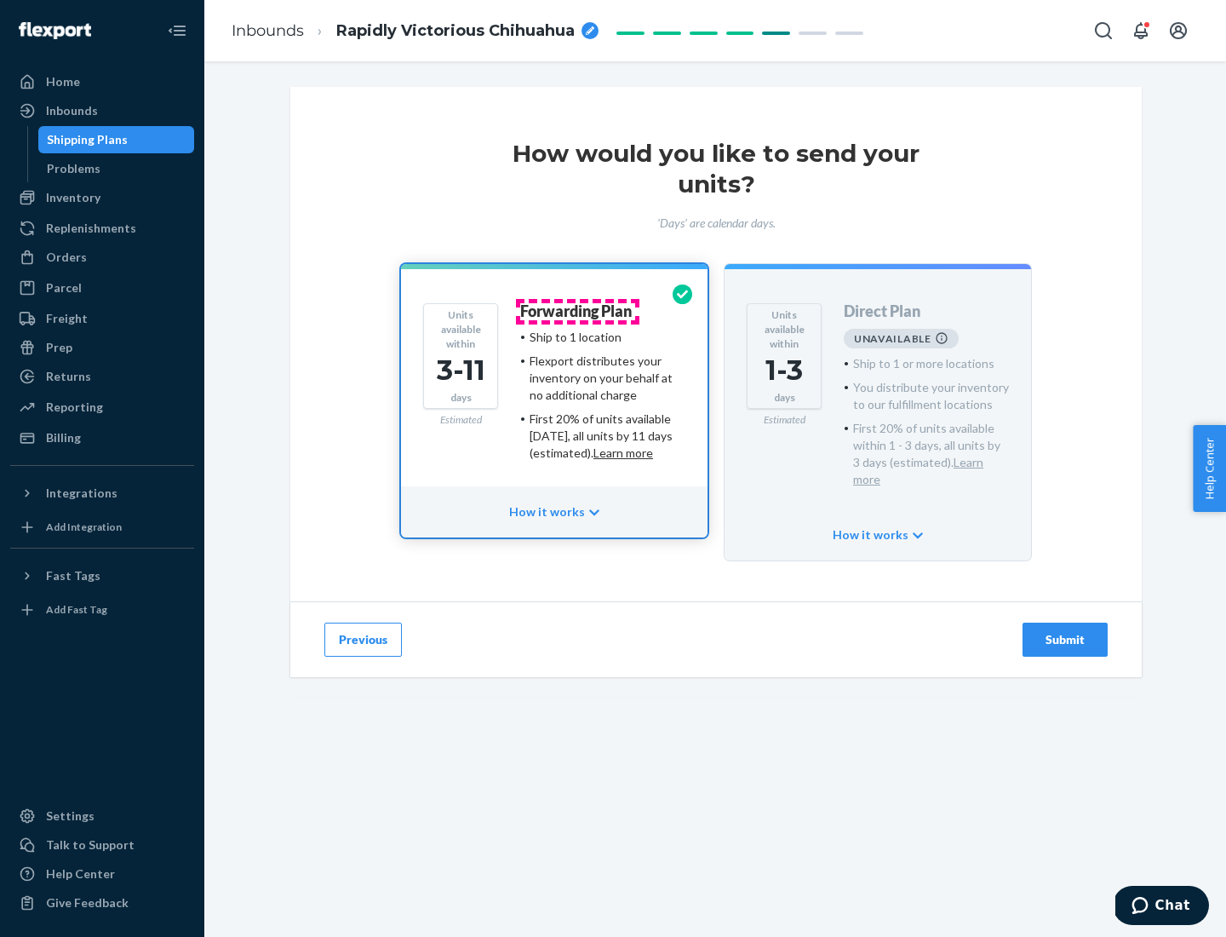
click at [577, 311] on h4 "Forwarding Plan" at bounding box center [576, 311] width 112 height 17
click at [1066, 631] on div "Submit" at bounding box center [1065, 639] width 56 height 17
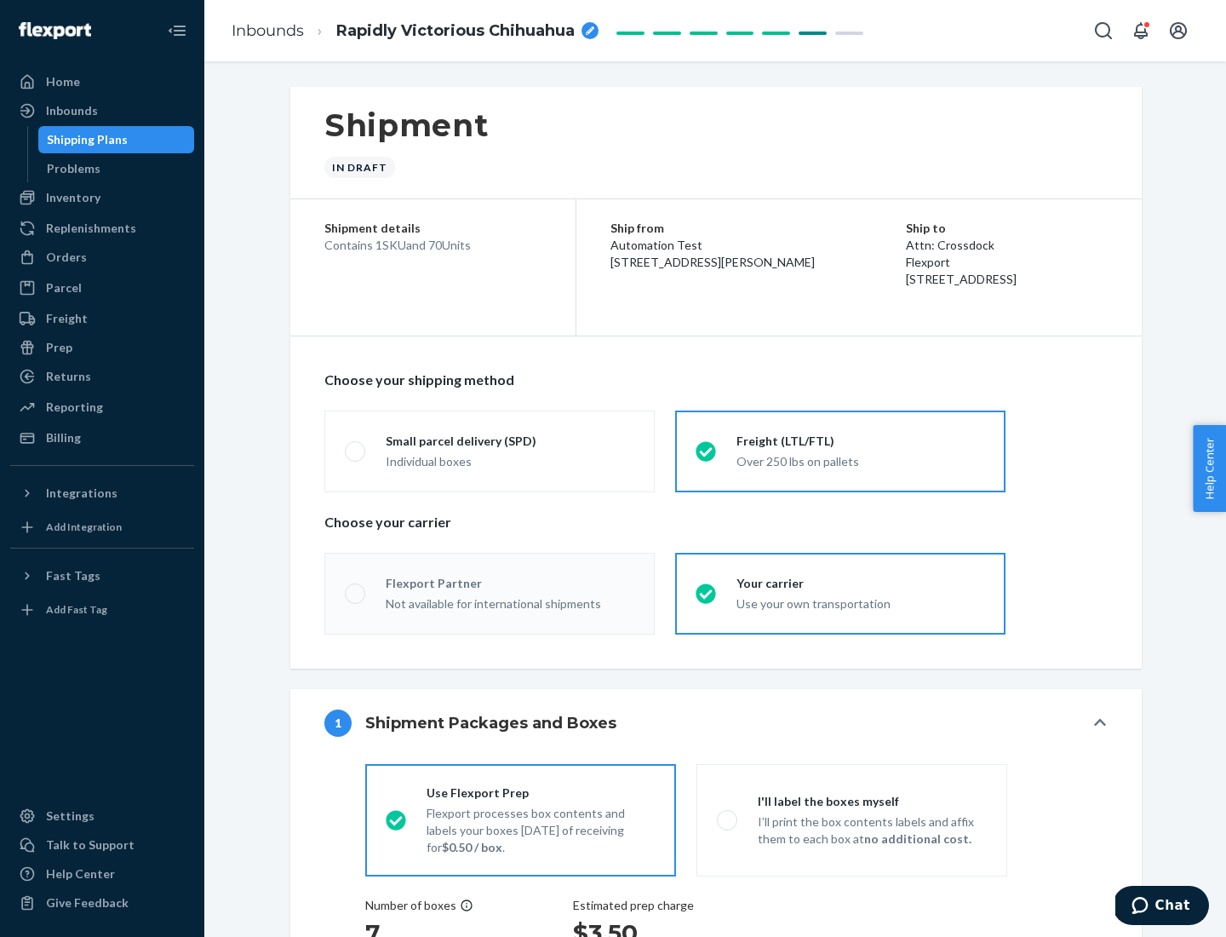
radio input "true"
radio input "false"
radio input "true"
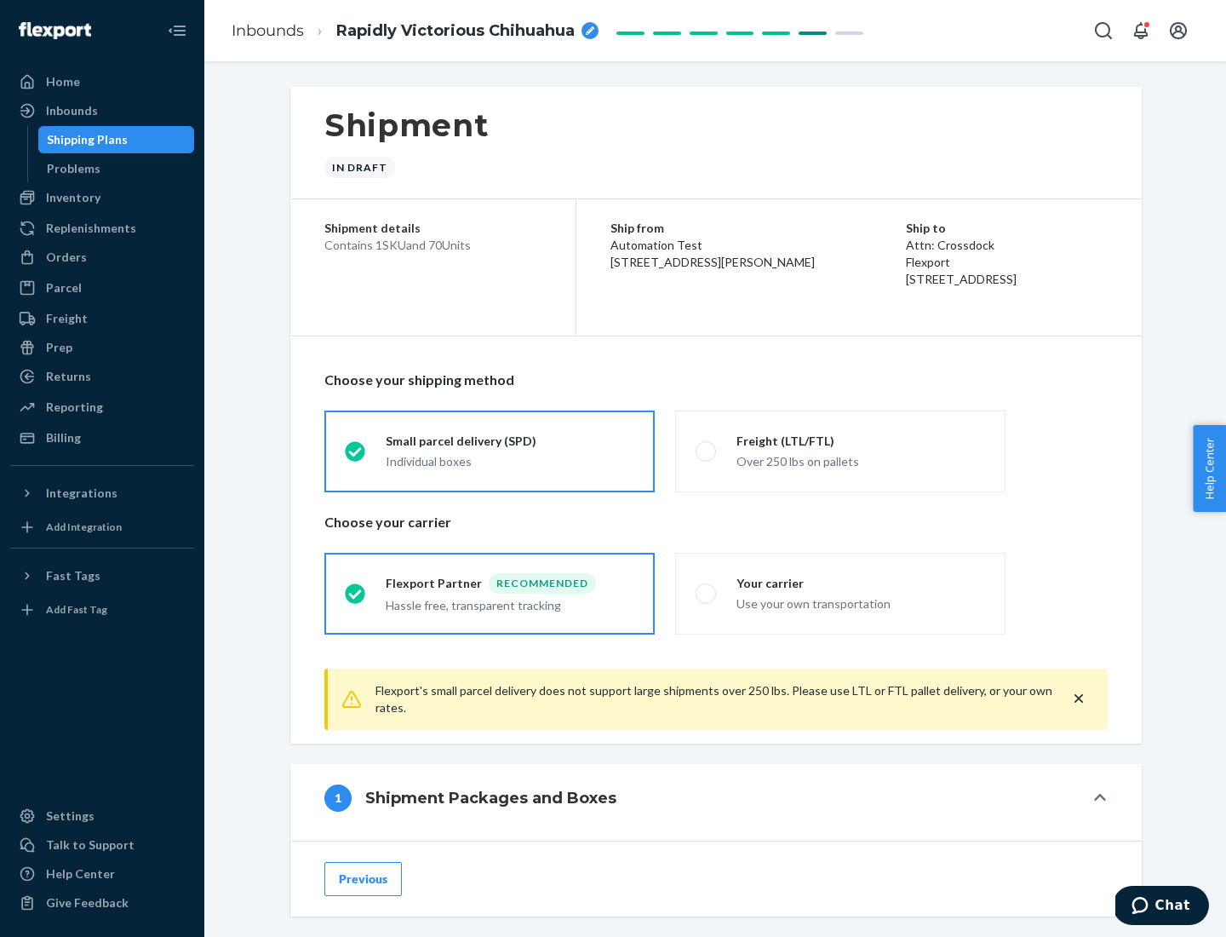
click at [510, 459] on div "Individual boxes" at bounding box center [510, 461] width 249 height 17
click at [356, 457] on input "Small parcel delivery (SPD) Individual boxes" at bounding box center [350, 450] width 11 height 11
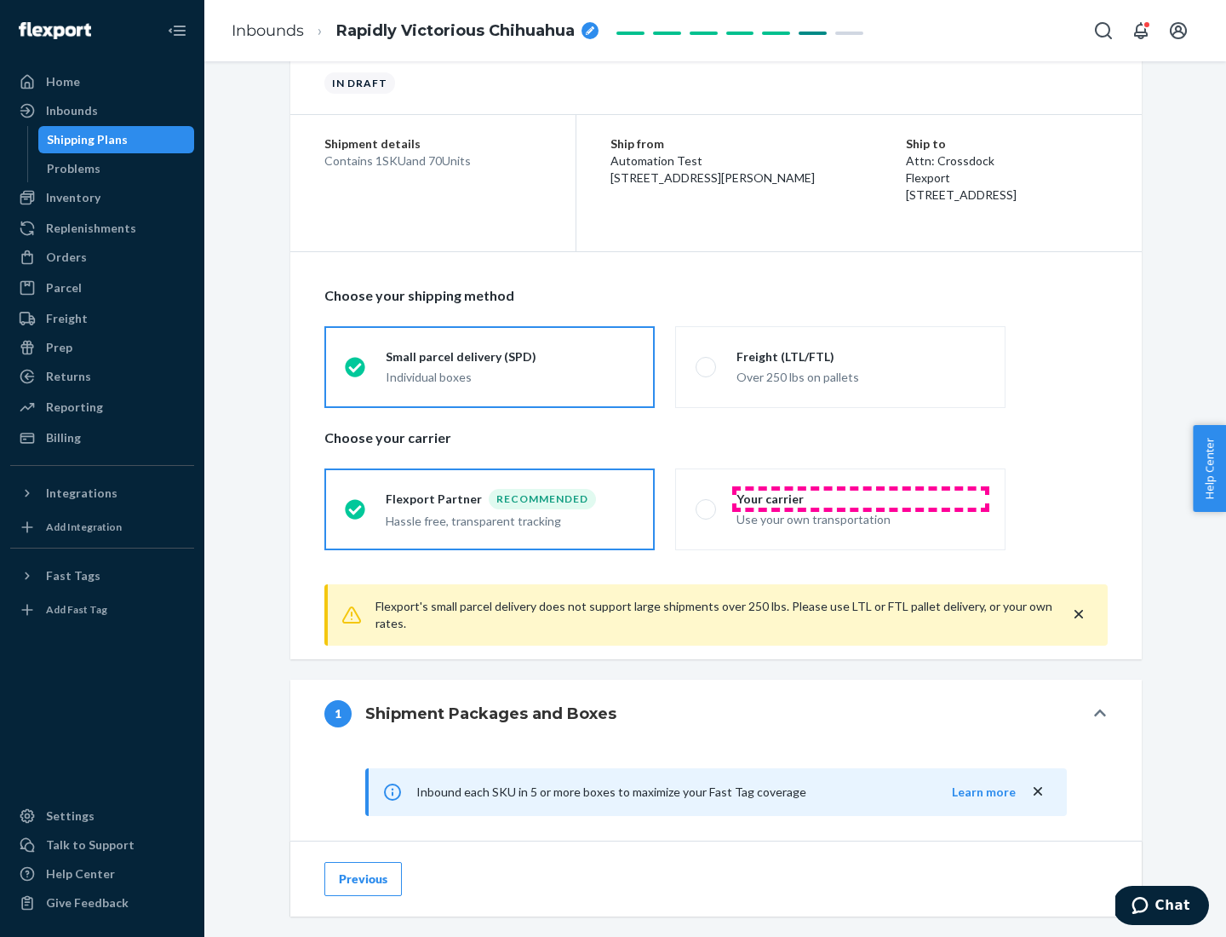
click at [861, 498] on div "Your carrier" at bounding box center [861, 499] width 249 height 17
click at [707, 503] on input "Your carrier Use your own transportation" at bounding box center [701, 508] width 11 height 11
radio input "true"
radio input "false"
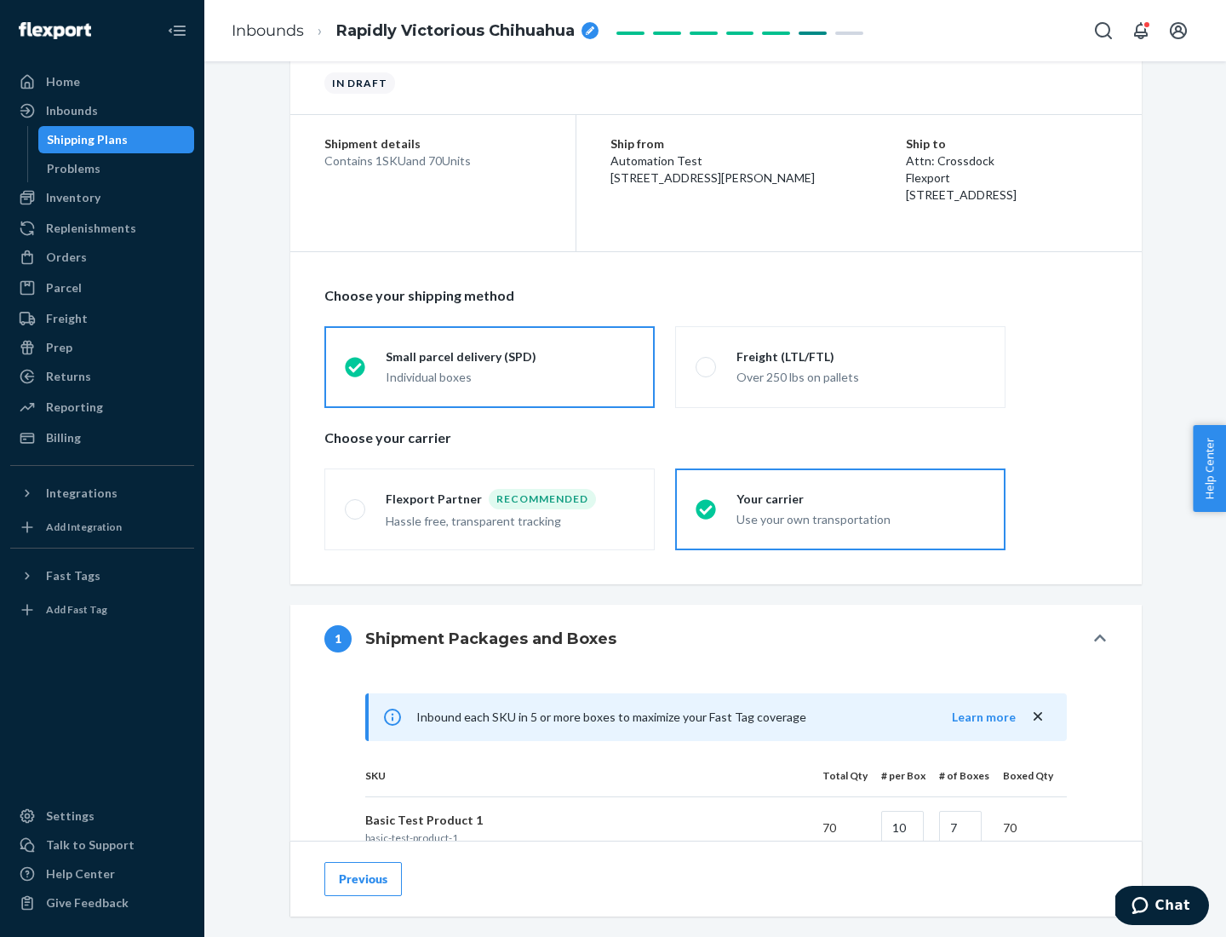
scroll to position [413, 0]
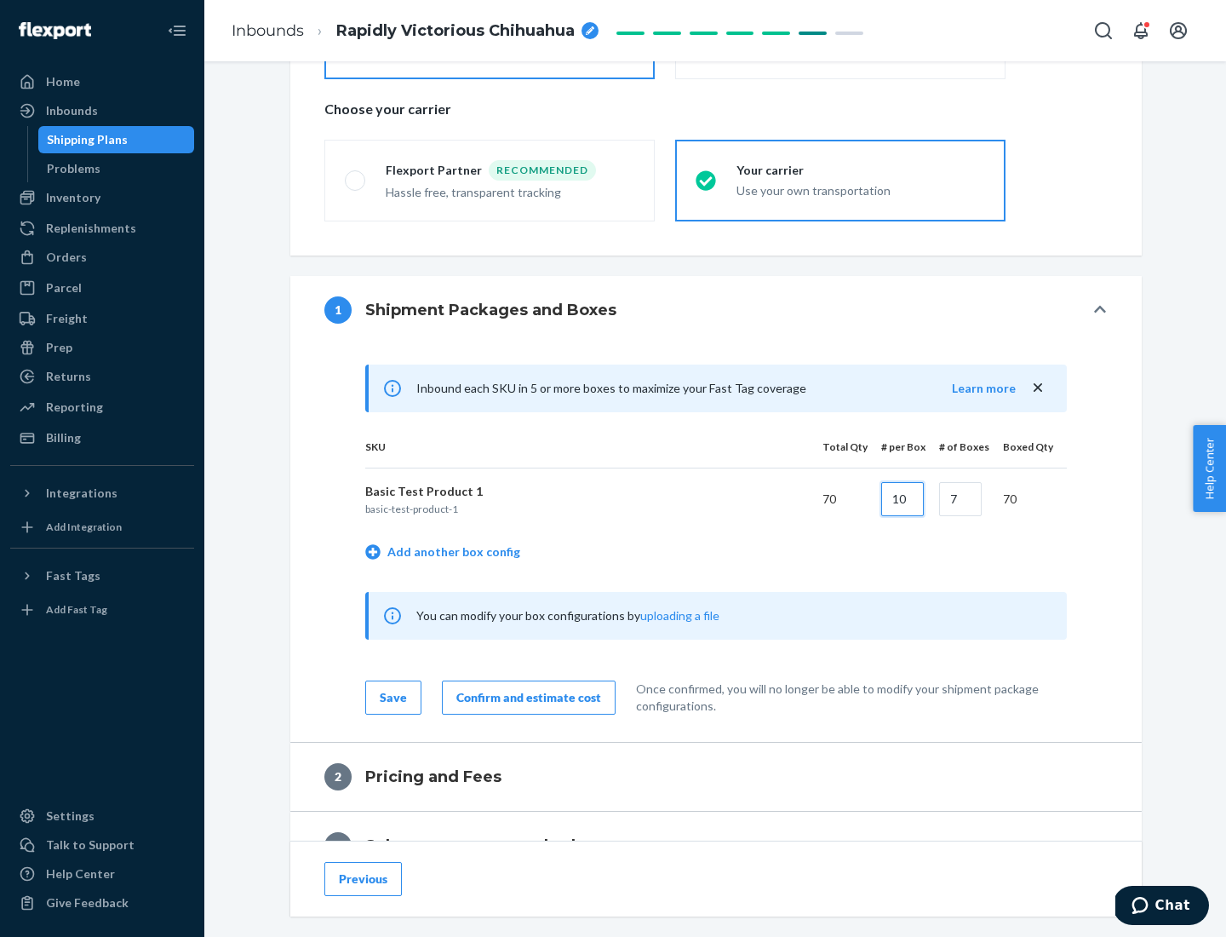
type input "10"
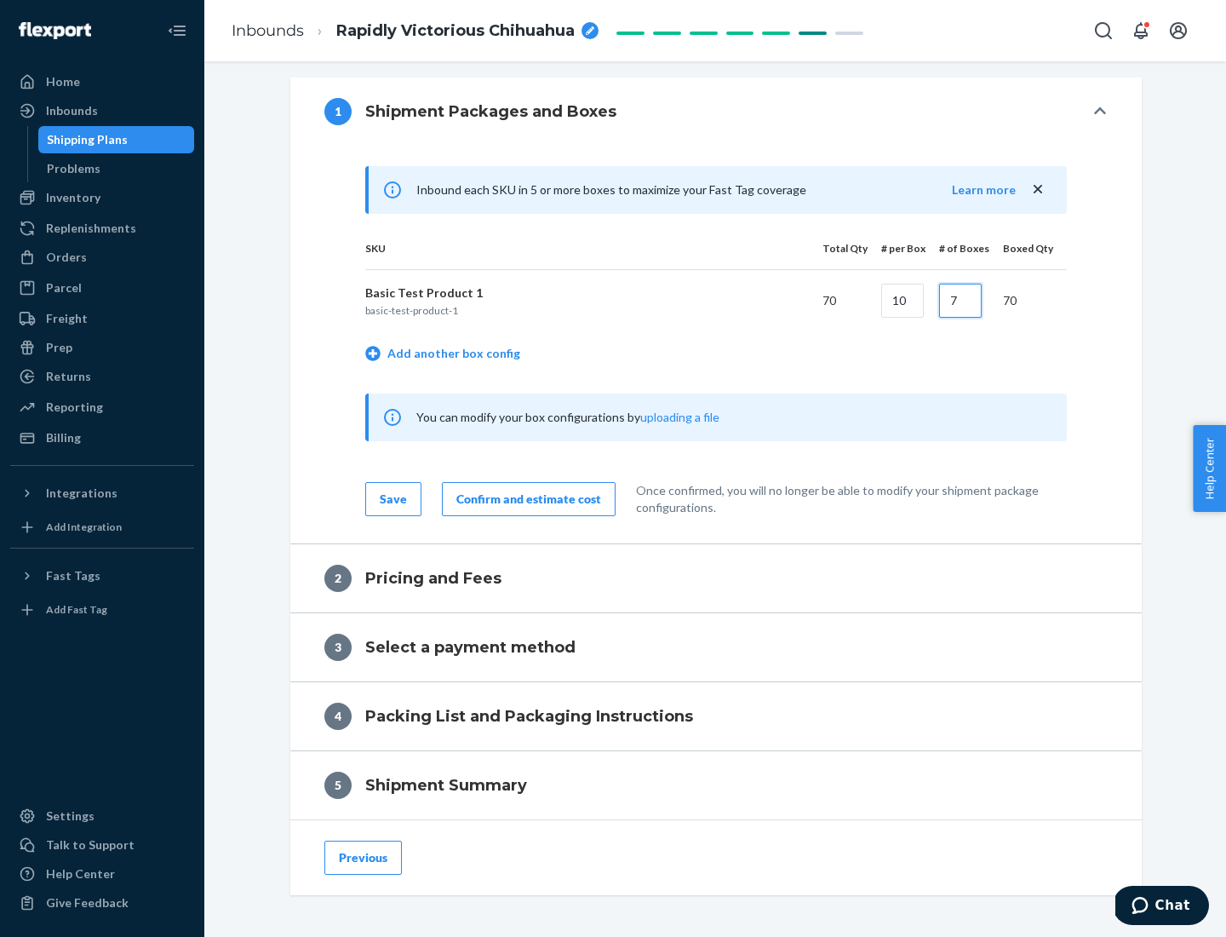
type input "7"
click at [526, 498] on div "Confirm and estimate cost" at bounding box center [529, 499] width 145 height 17
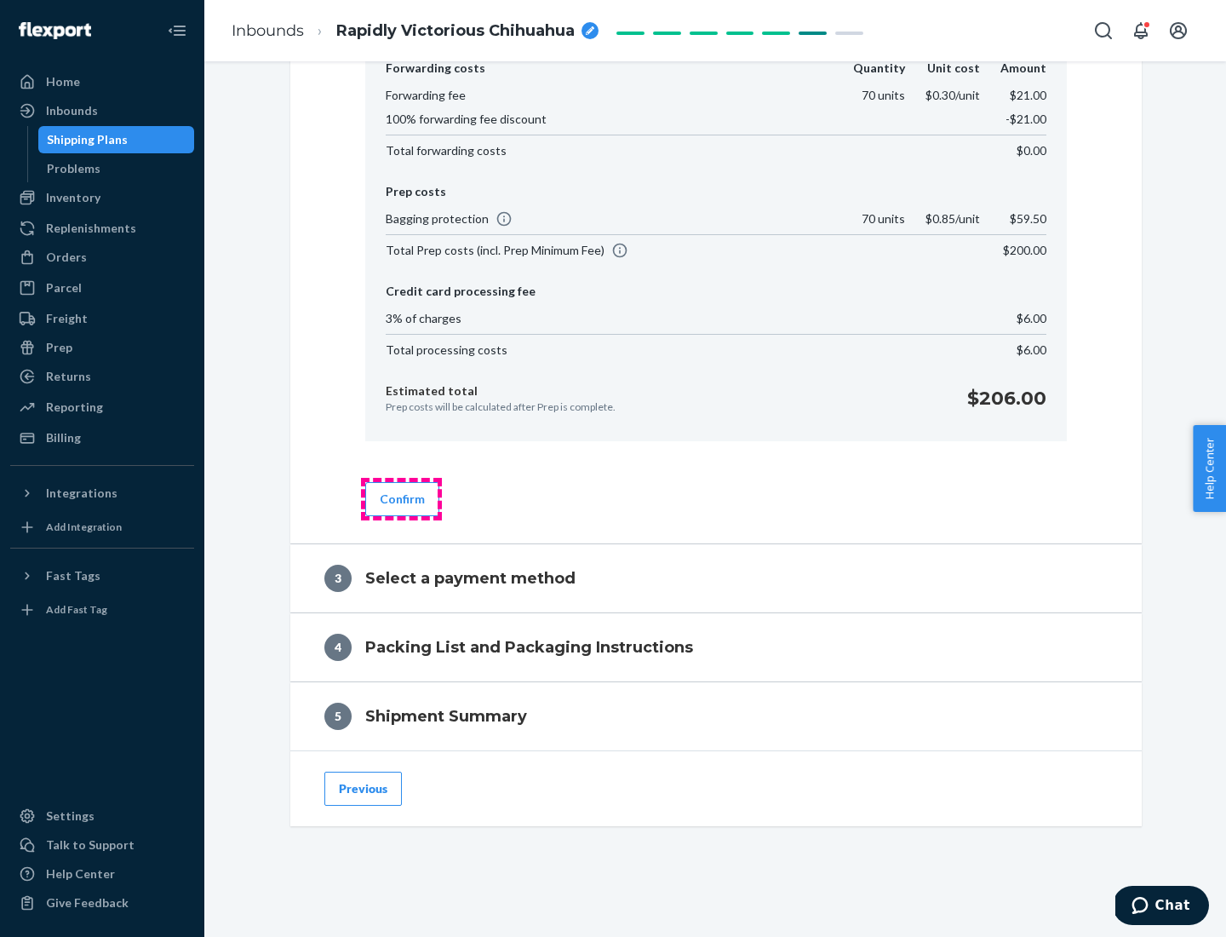
click at [401, 498] on button "Confirm" at bounding box center [402, 499] width 74 height 34
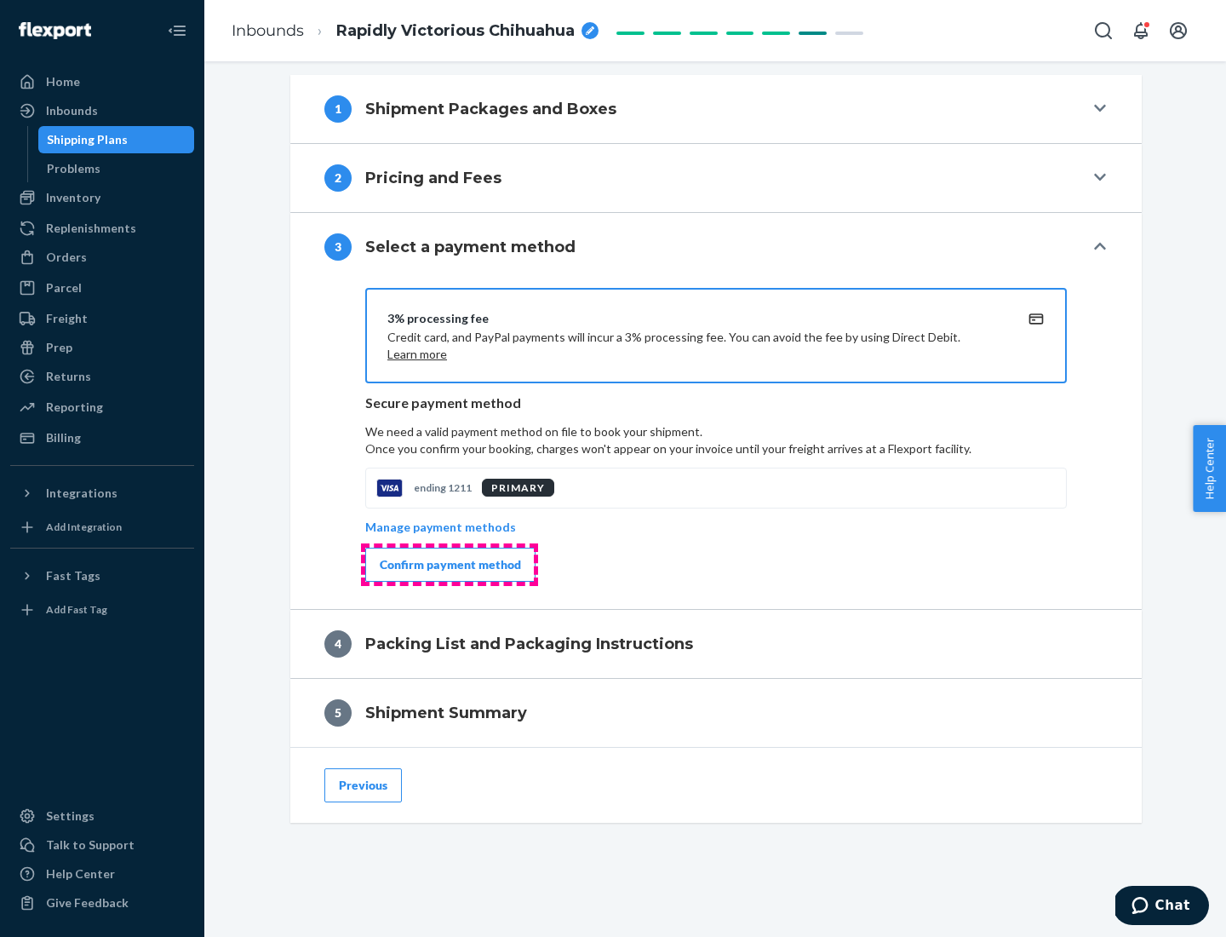
click at [449, 565] on div "Confirm payment method" at bounding box center [450, 564] width 141 height 17
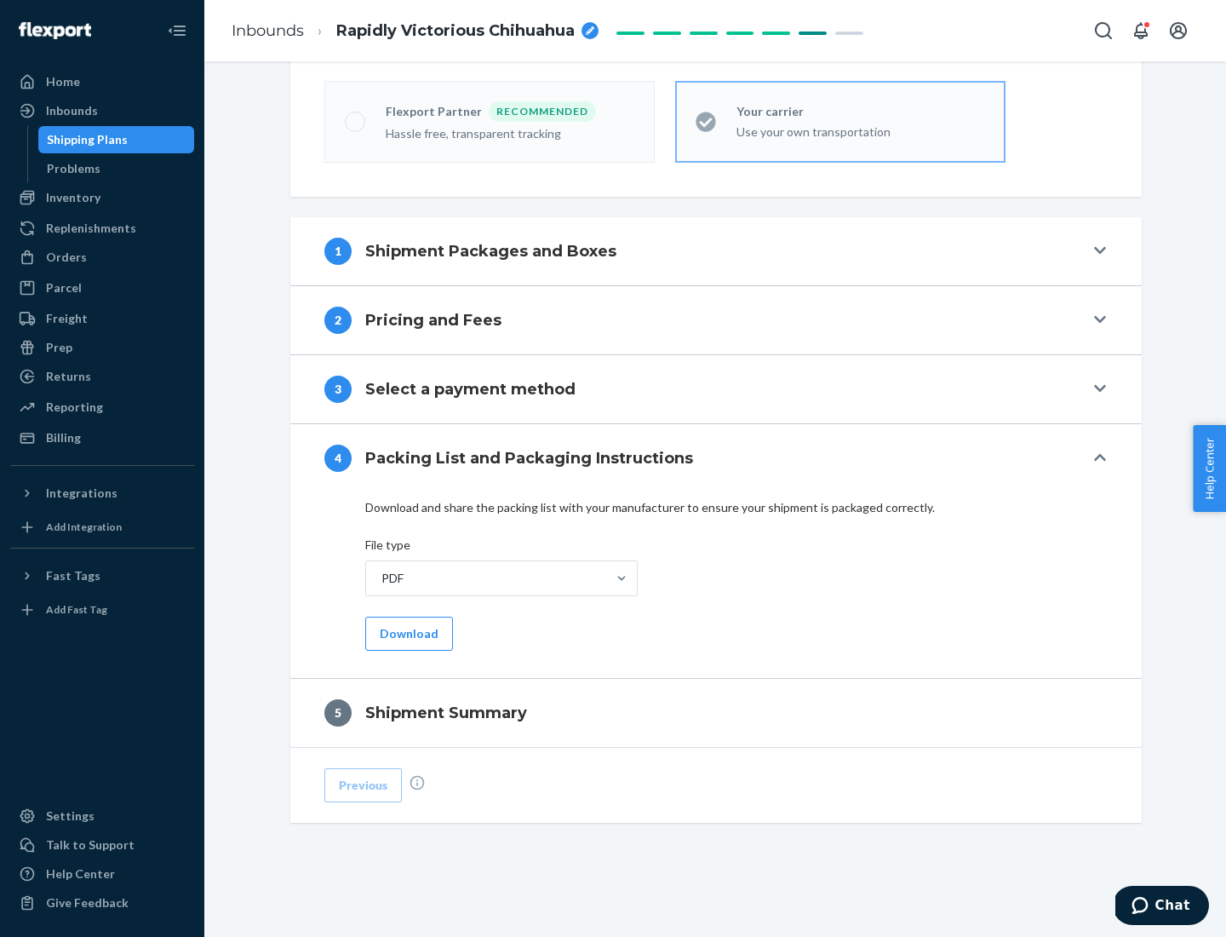
click at [407, 633] on button "Download" at bounding box center [409, 634] width 88 height 34
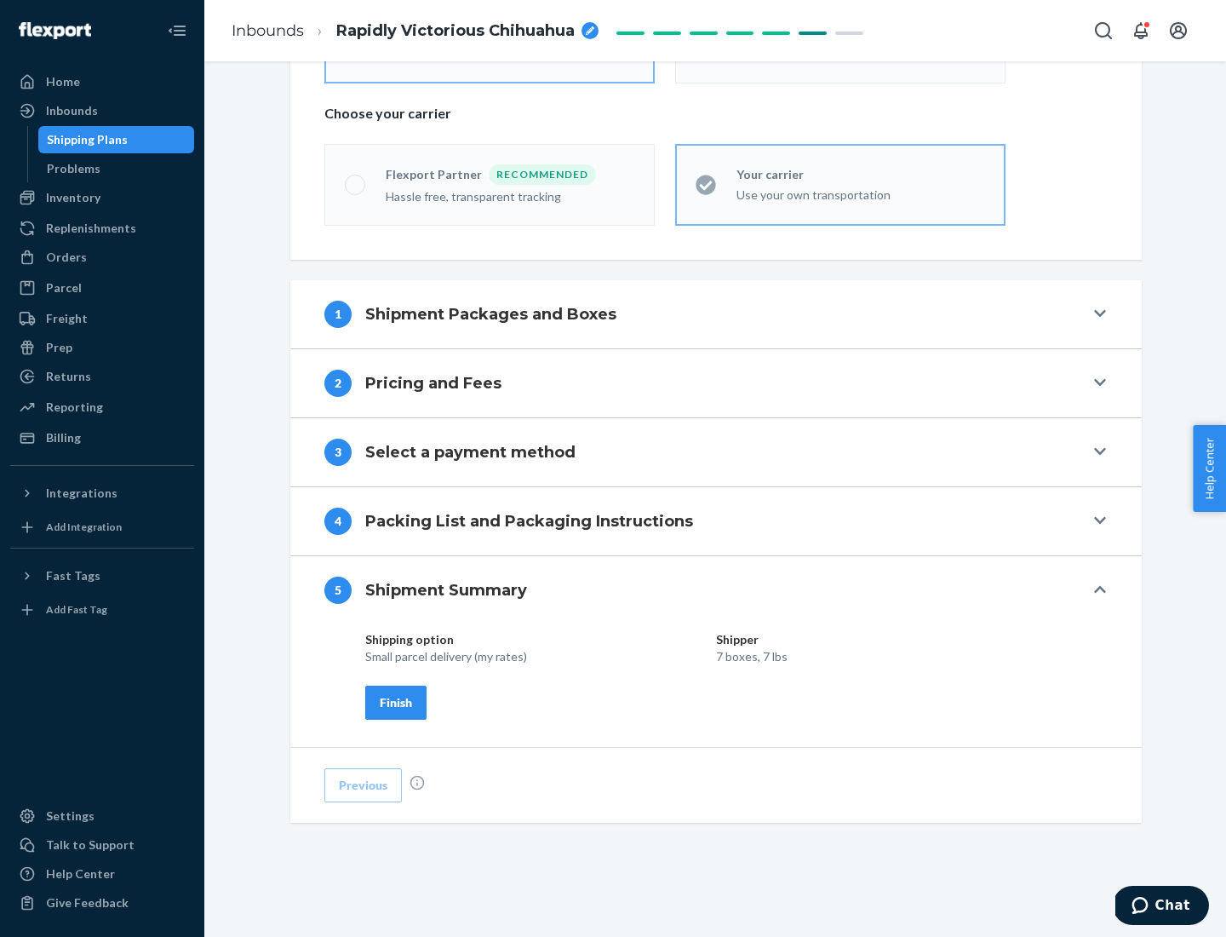
scroll to position [409, 0]
